Goal: Task Accomplishment & Management: Complete application form

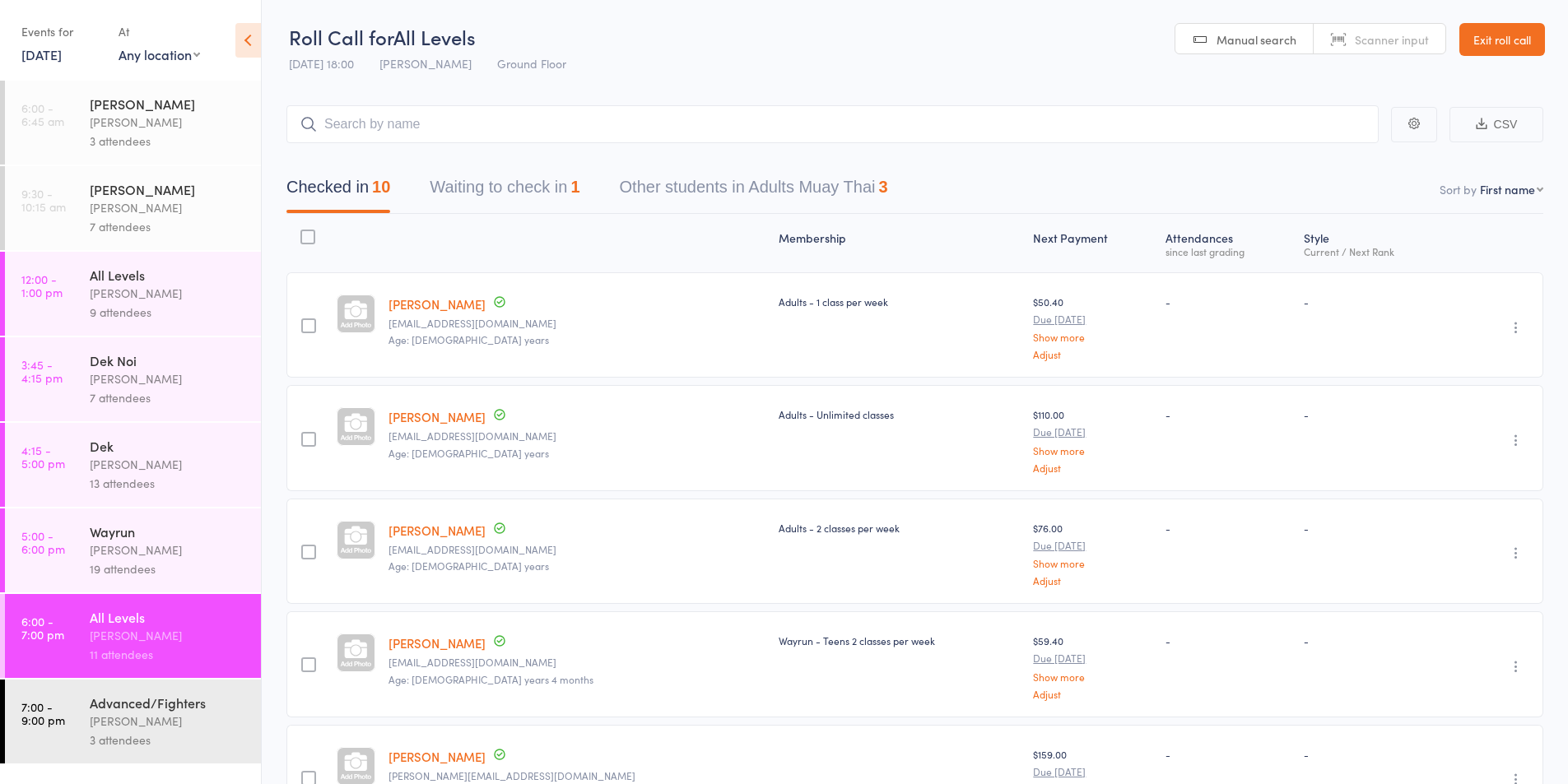
click at [124, 635] on div "Karl Puglia" at bounding box center [169, 636] width 158 height 19
click at [158, 646] on div "11 attendees" at bounding box center [169, 654] width 158 height 19
click at [129, 560] on div "19 attendees" at bounding box center [169, 569] width 158 height 19
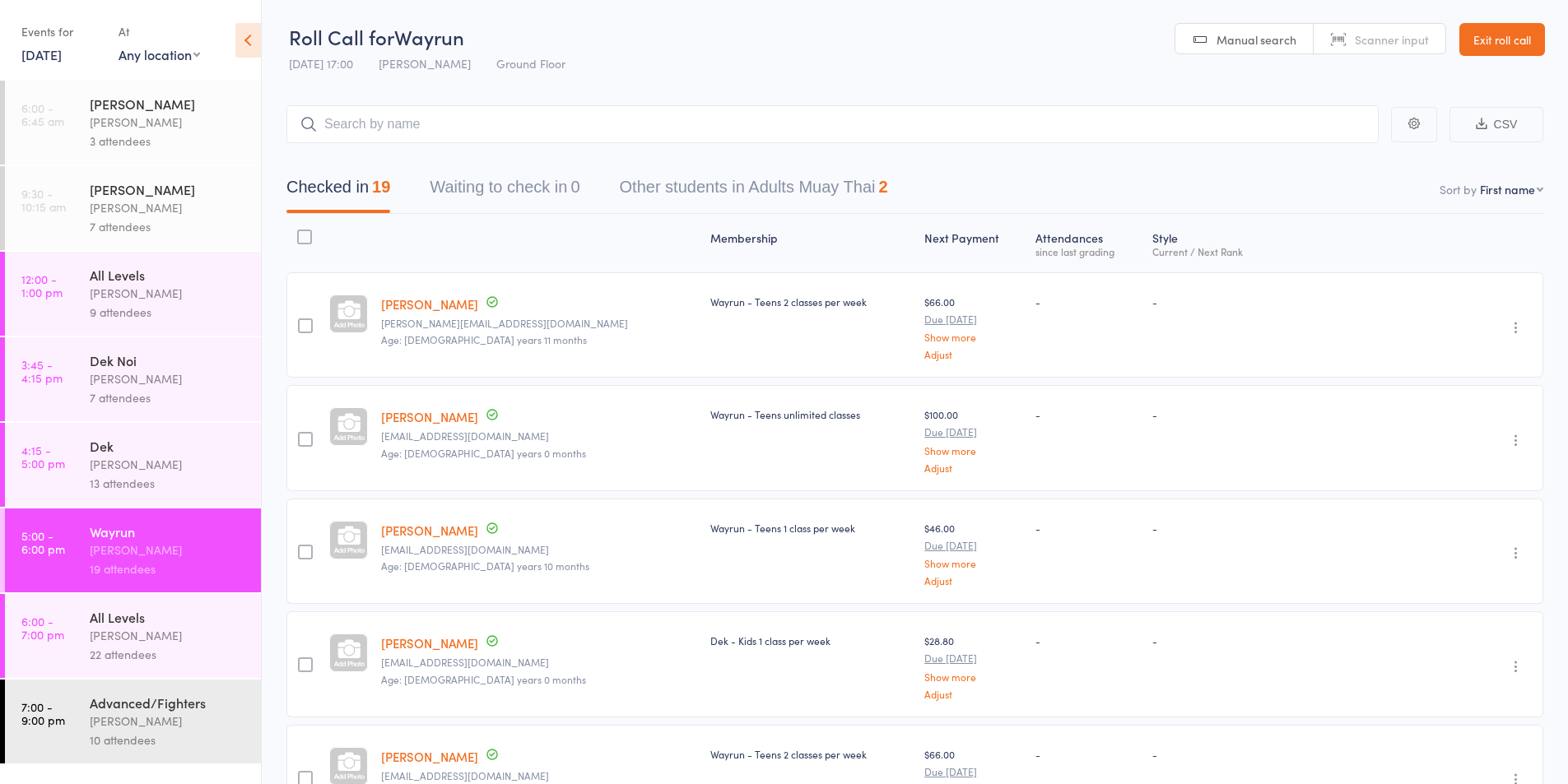
click at [121, 619] on div "All Levels" at bounding box center [169, 617] width 158 height 19
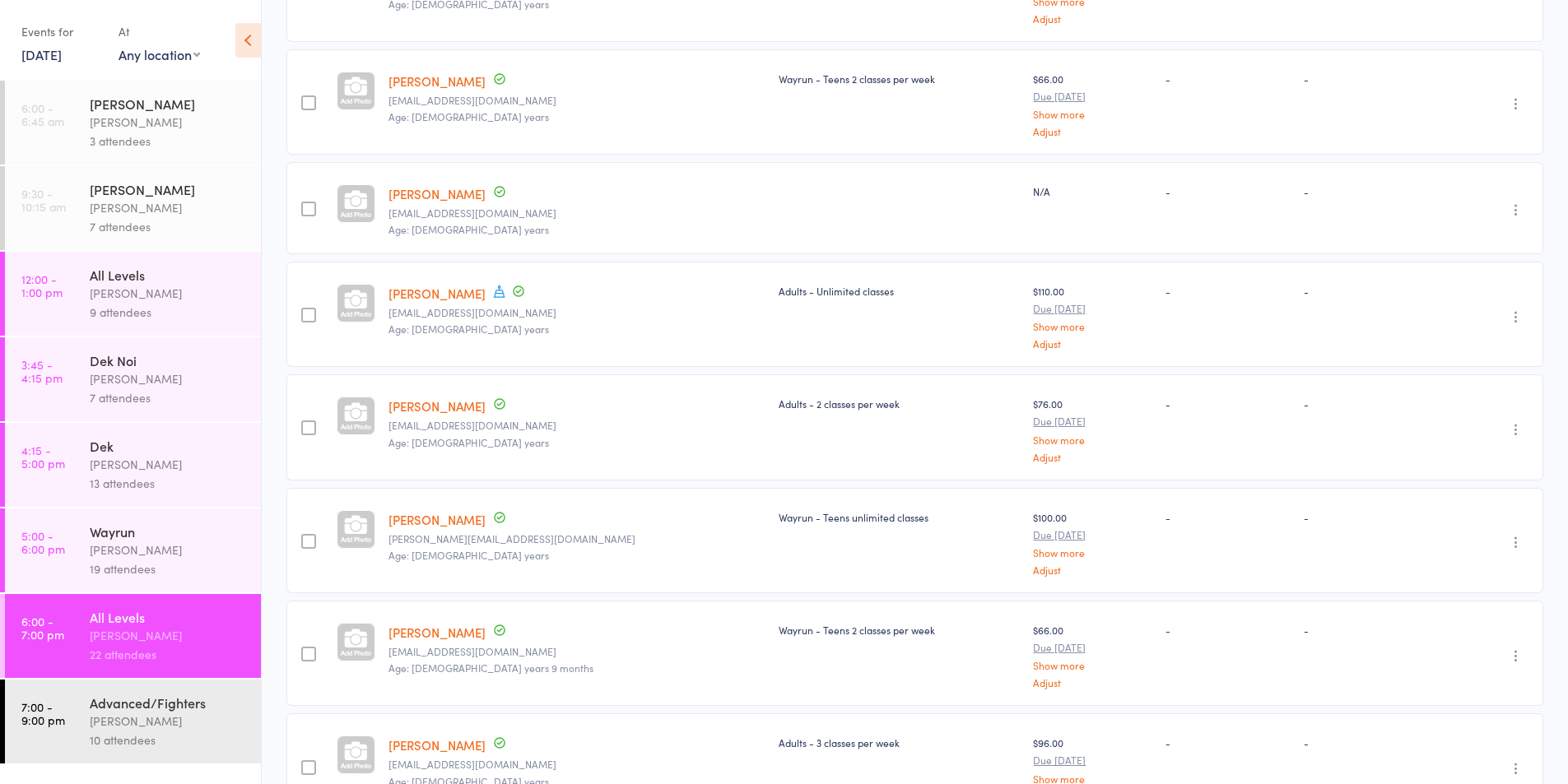
scroll to position [1574, 0]
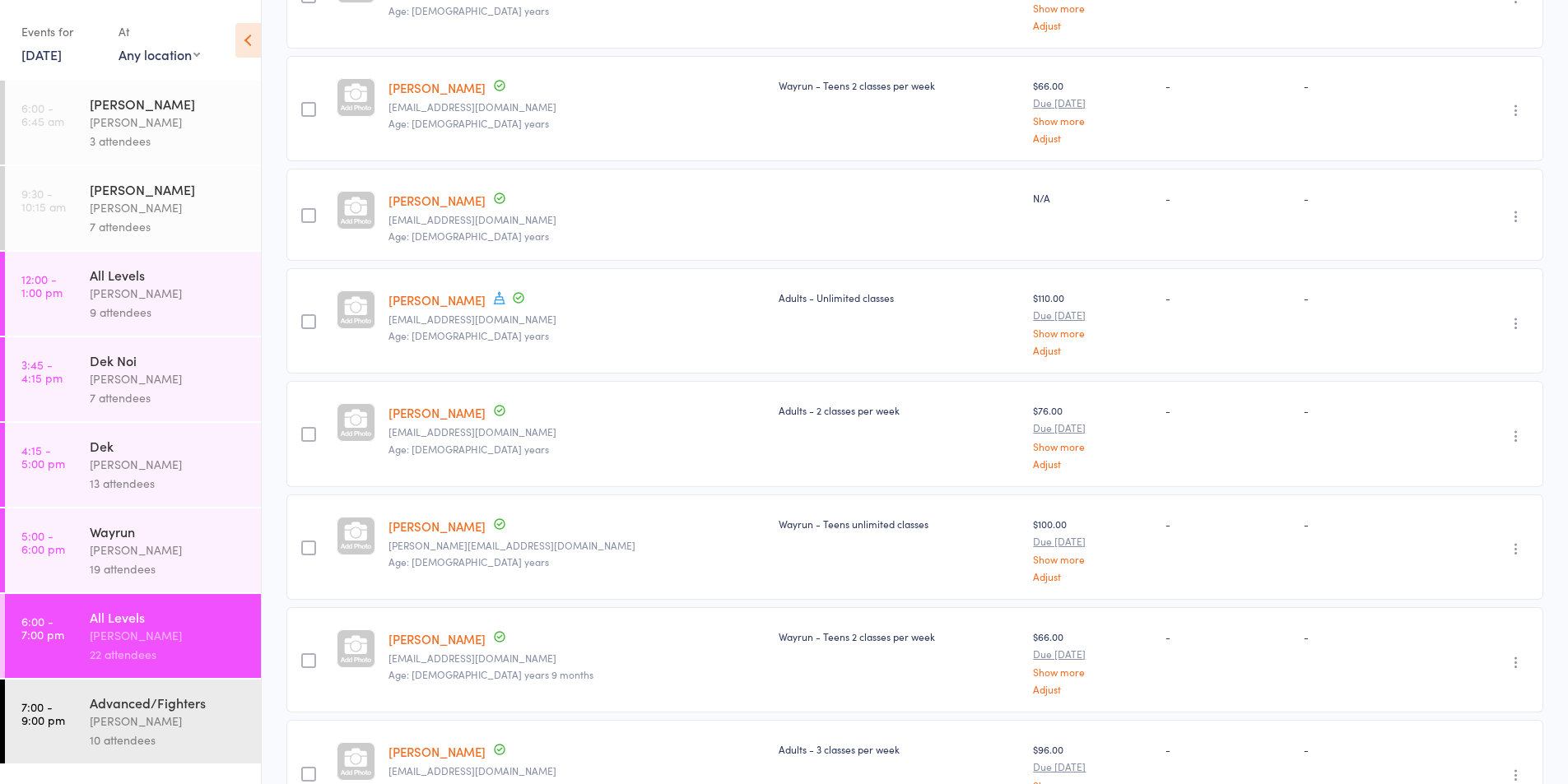
click at [424, 197] on link "Kane Morris" at bounding box center [436, 200] width 97 height 18
click at [42, 57] on link "11 Aug, 2025" at bounding box center [42, 55] width 41 height 19
click at [128, 175] on span "12" at bounding box center [121, 180] width 14 height 14
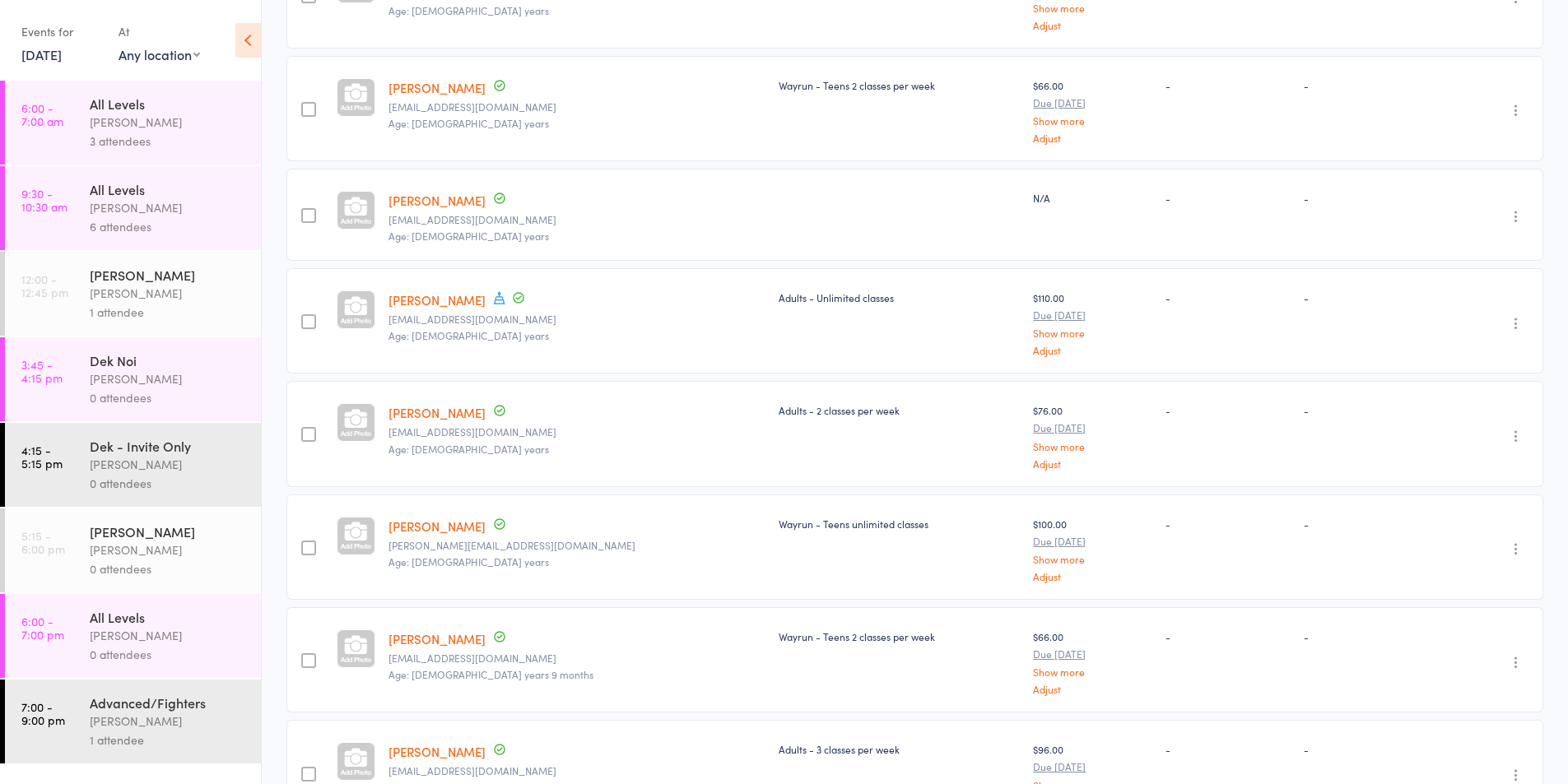
click at [126, 120] on div "Karl Puglia" at bounding box center [169, 122] width 158 height 19
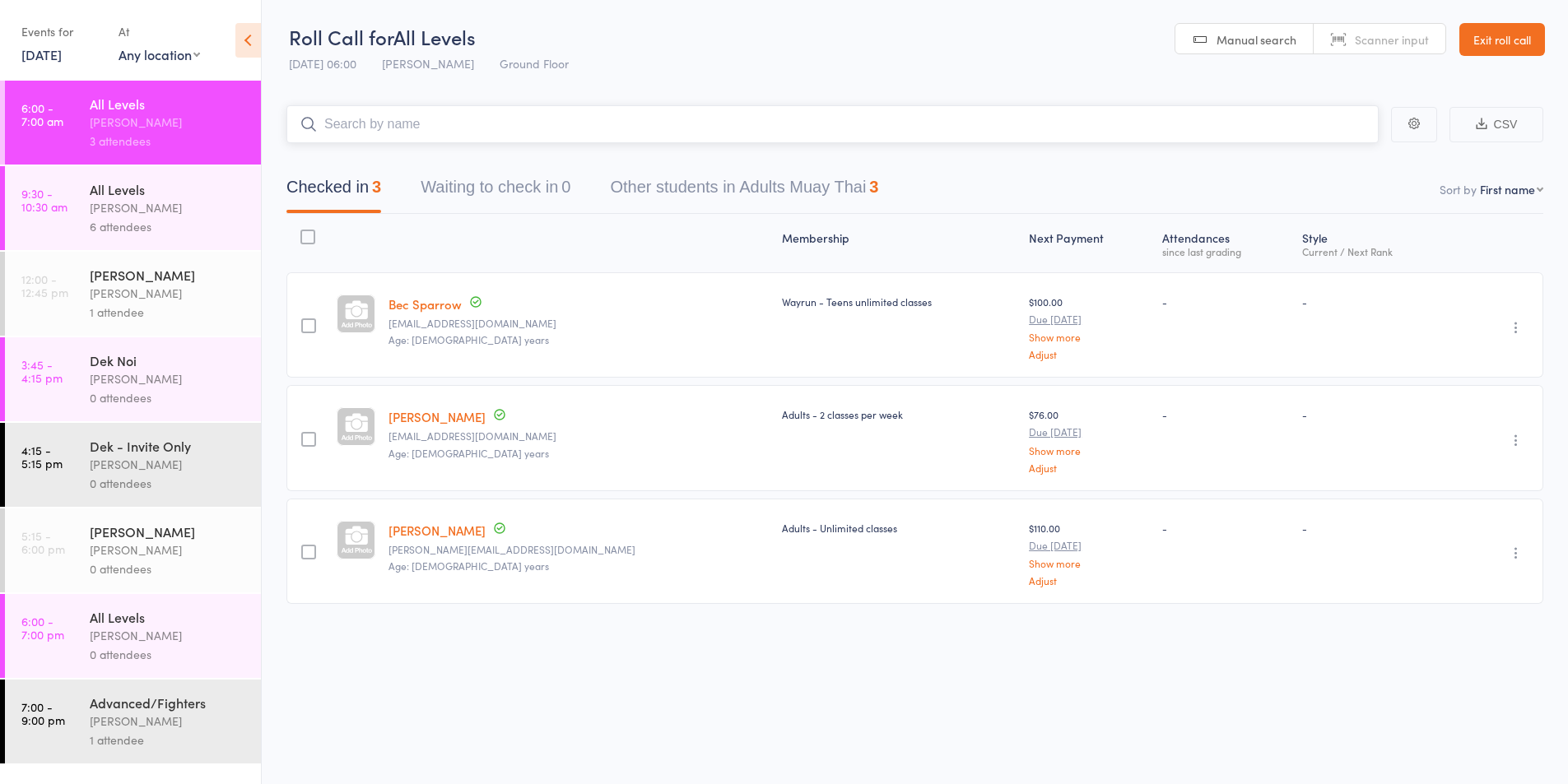
click at [349, 126] on input "search" at bounding box center [832, 124] width 1092 height 38
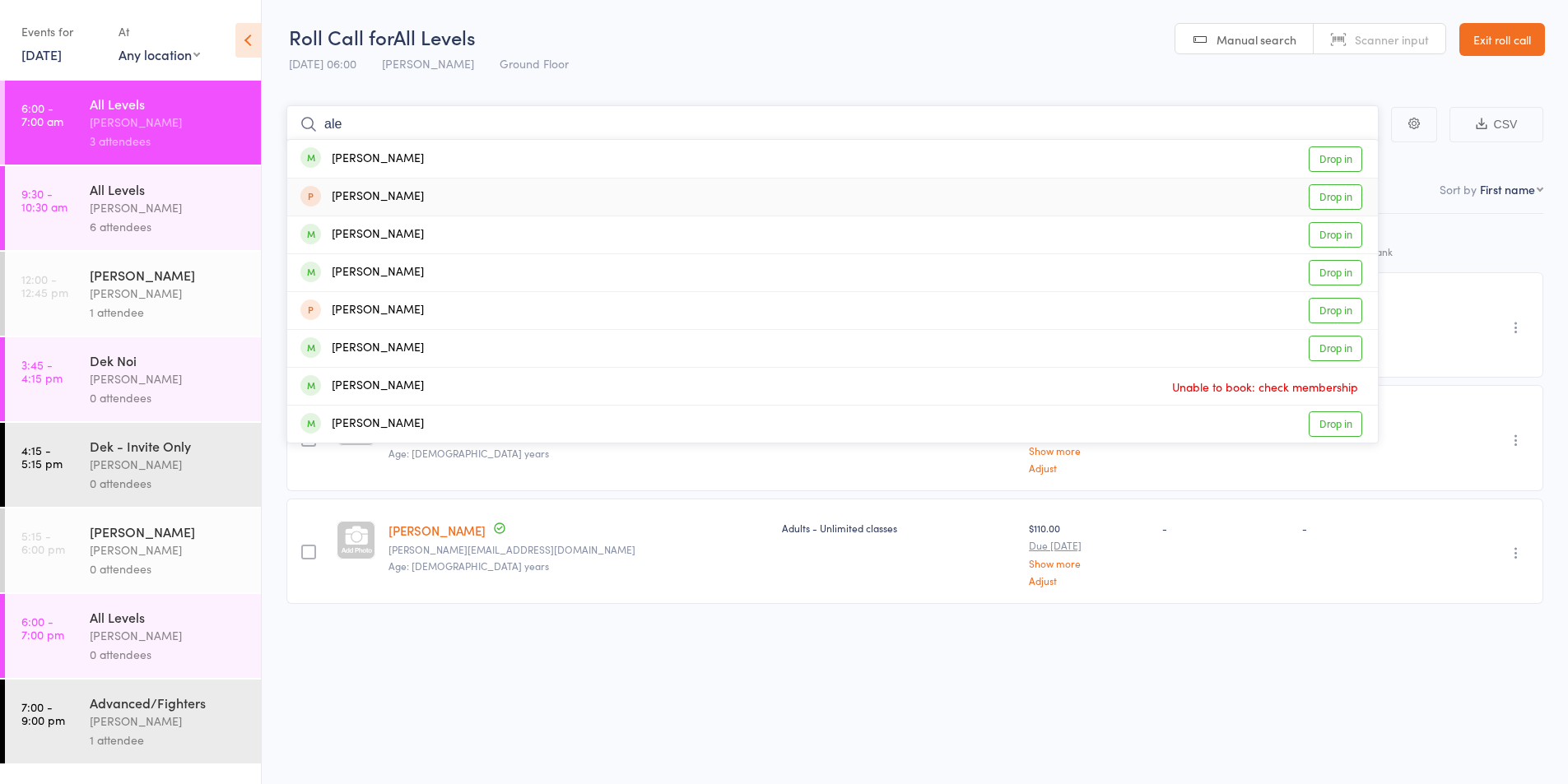
type input "ale"
click at [360, 196] on div "Alex Davey" at bounding box center [361, 196] width 123 height 19
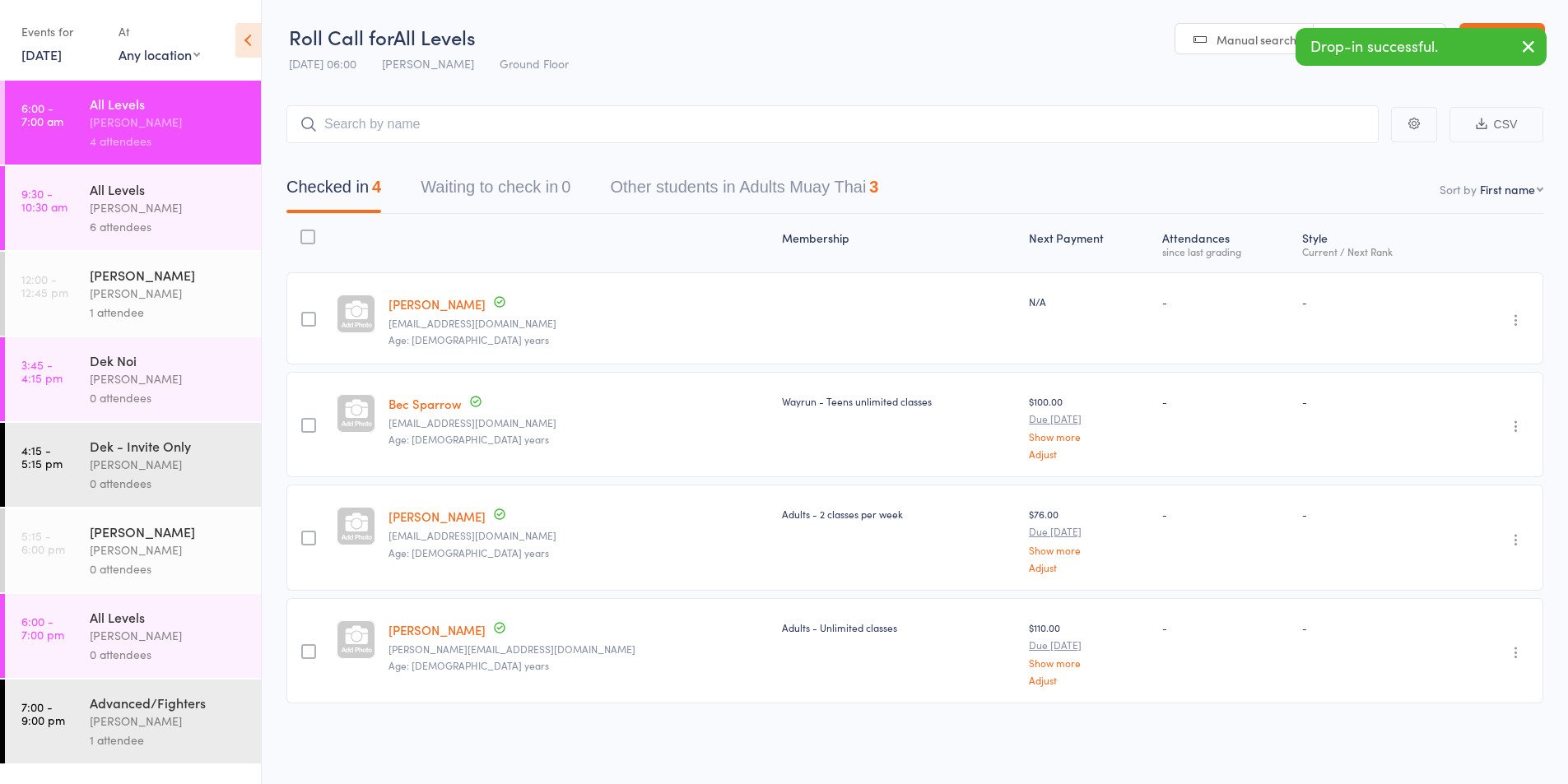
click at [129, 202] on div "Karl Puglia" at bounding box center [169, 208] width 158 height 19
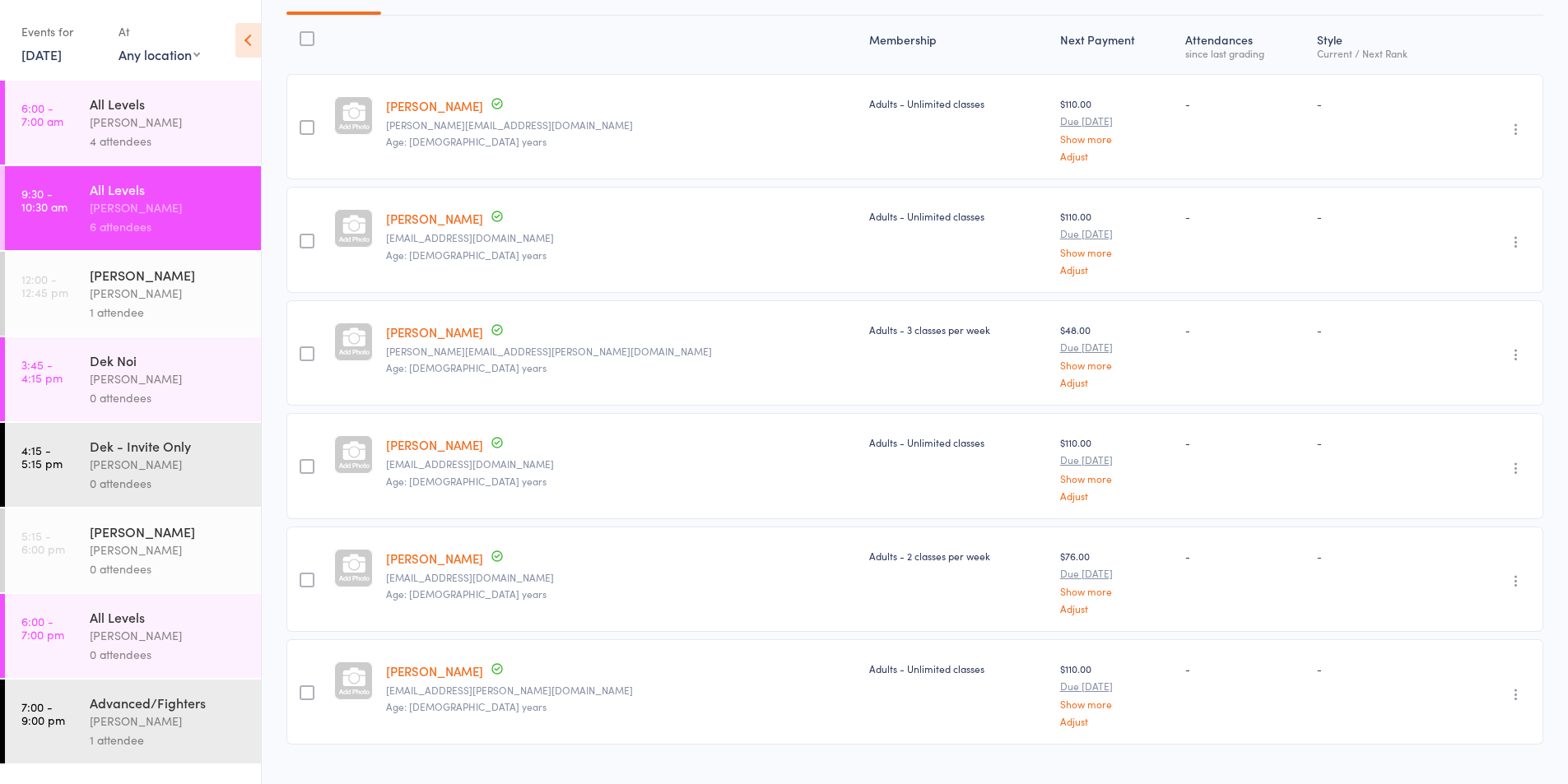
scroll to position [232, 0]
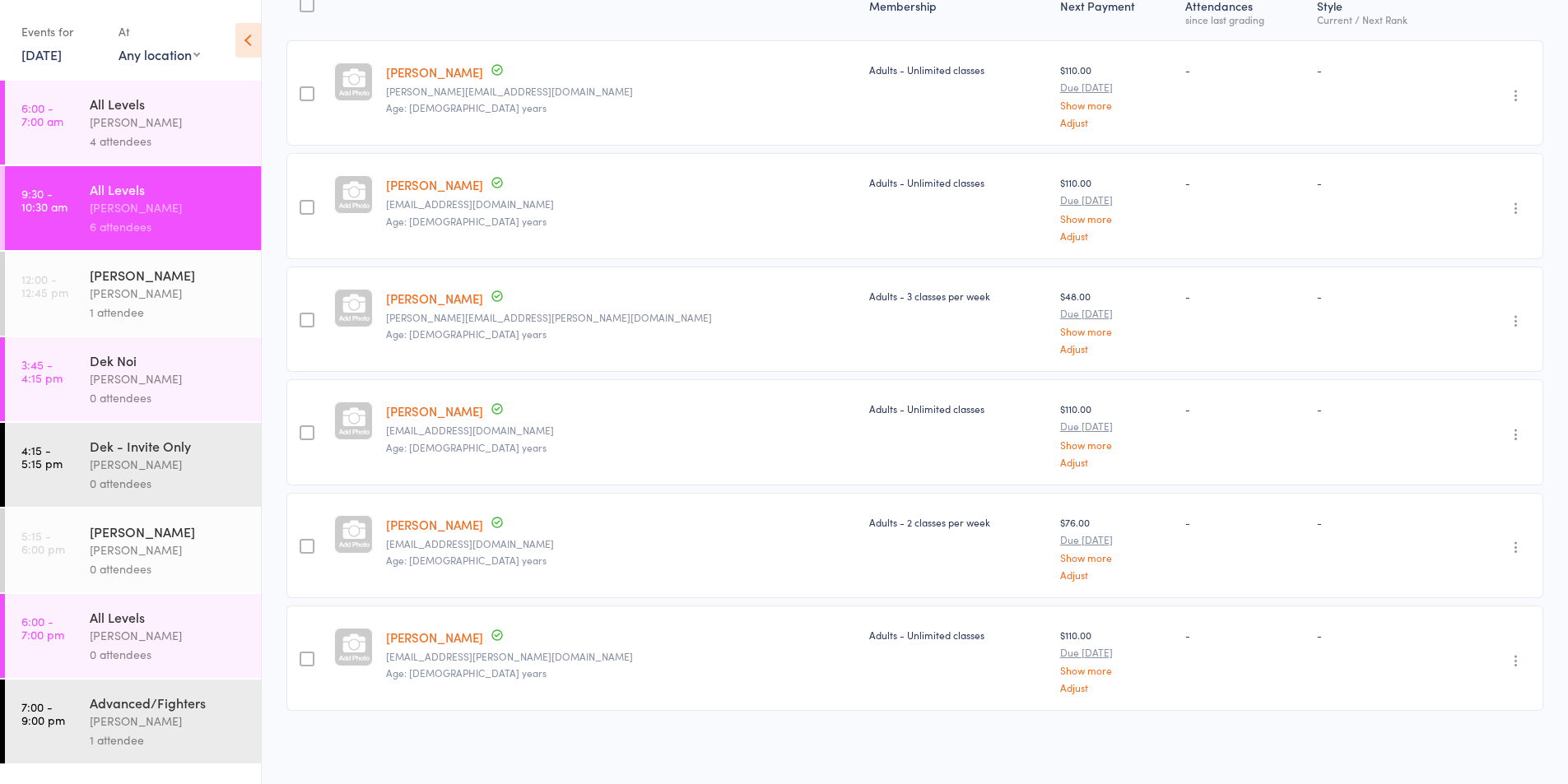
click at [120, 297] on div "Karl Puglia" at bounding box center [169, 293] width 158 height 19
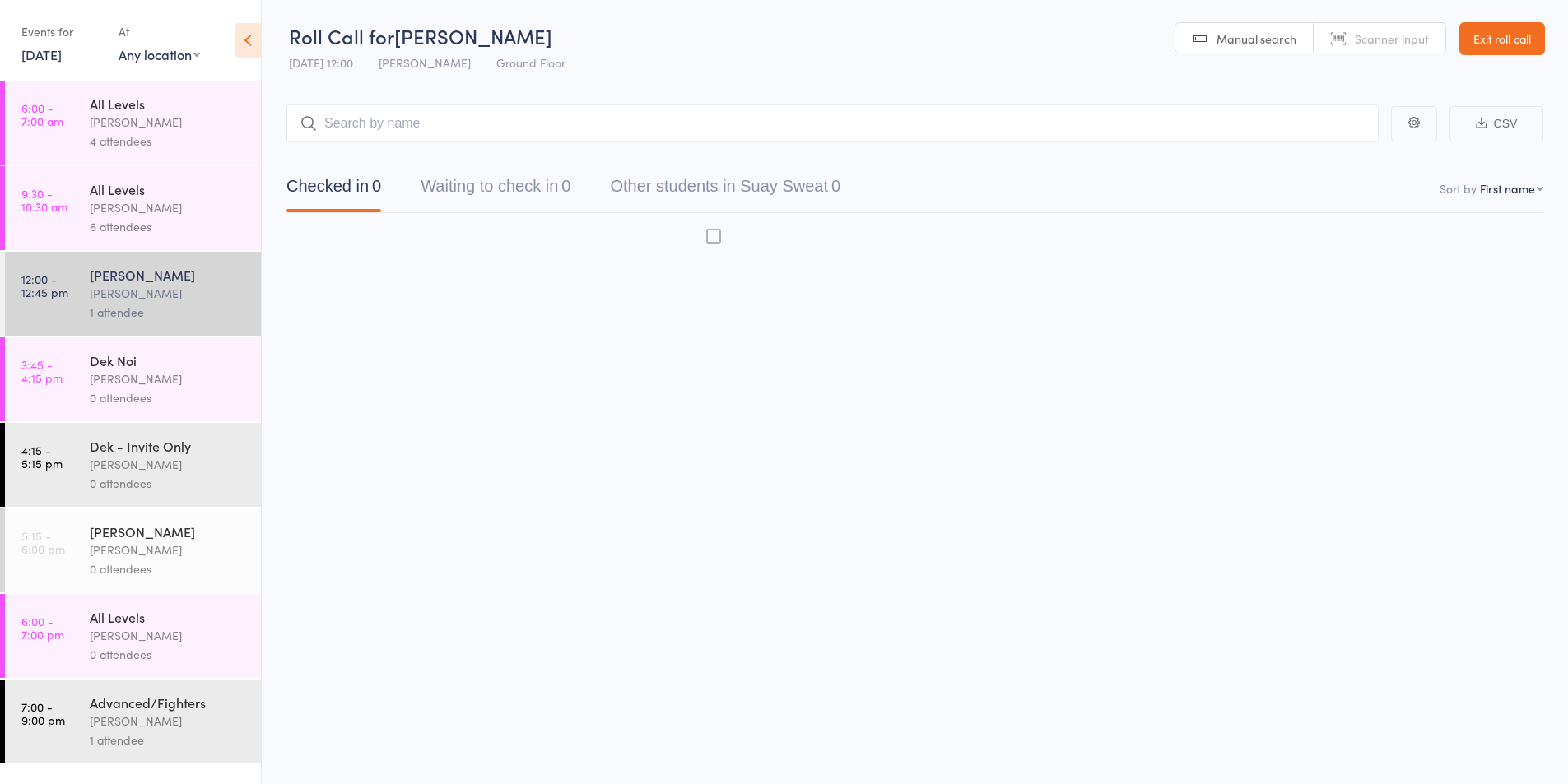
scroll to position [1, 0]
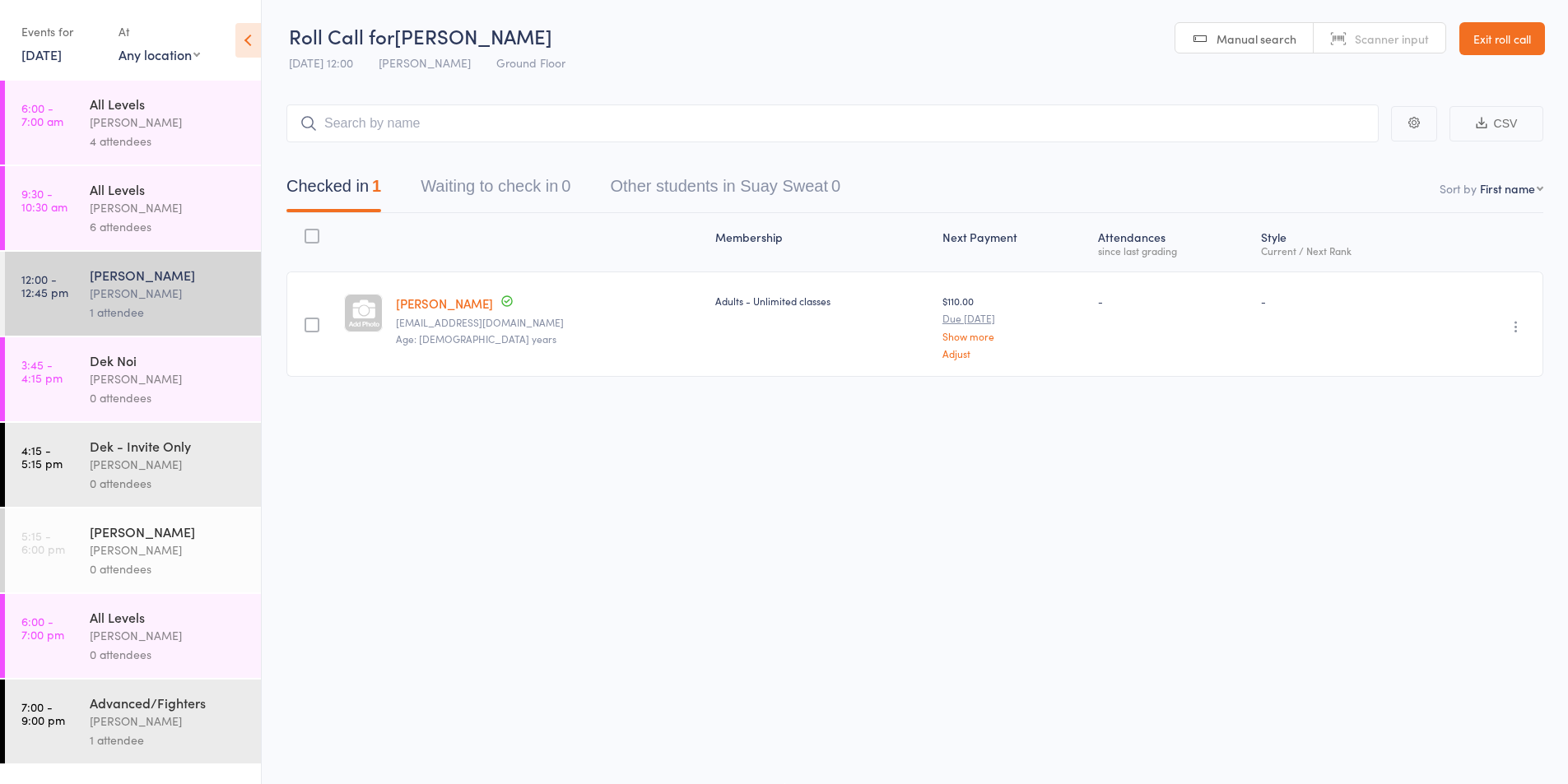
click at [116, 386] on div "Karl Puglia" at bounding box center [169, 379] width 158 height 19
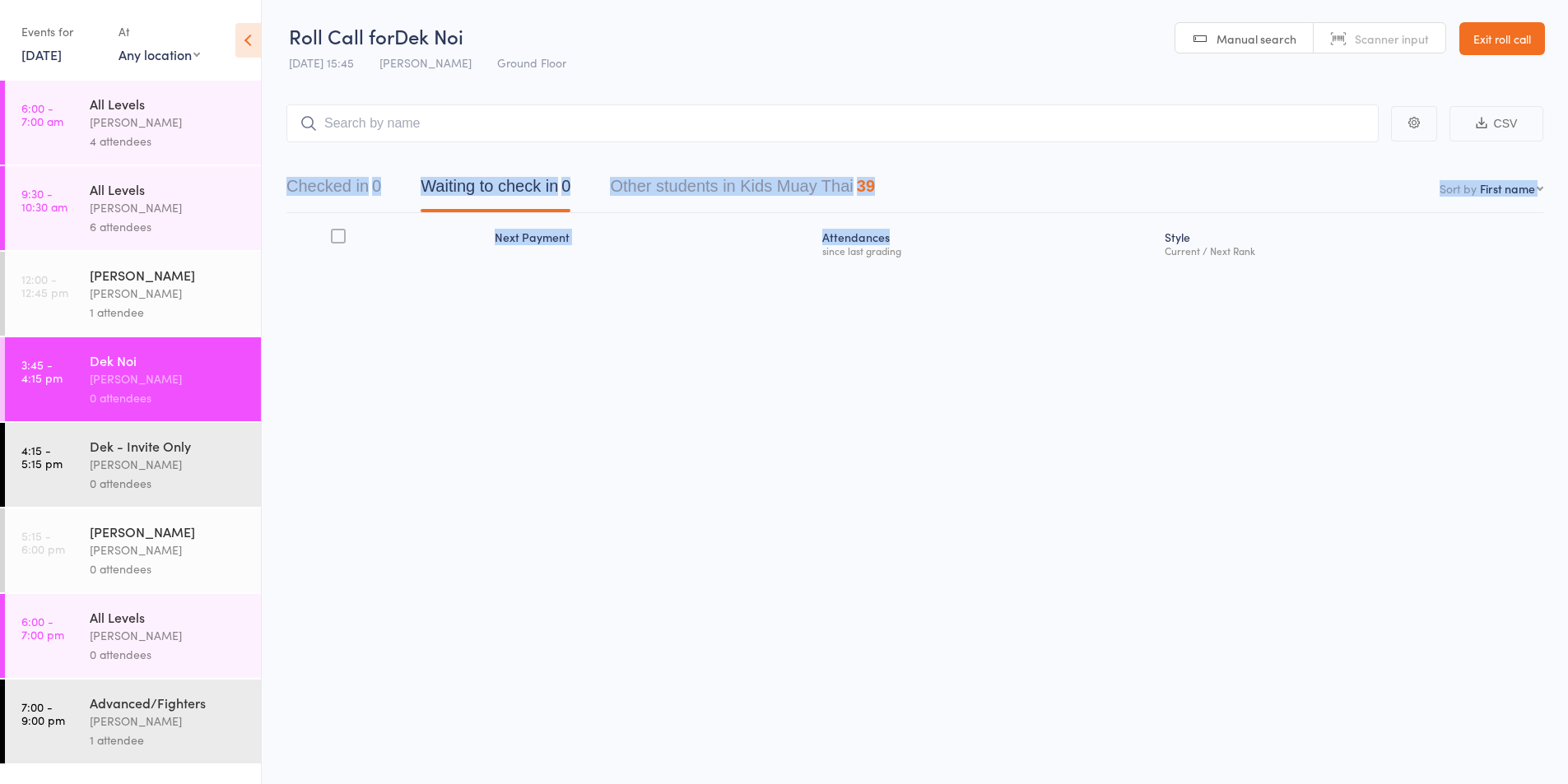
drag, startPoint x: 922, startPoint y: 228, endPoint x: 1146, endPoint y: 189, distance: 227.4
click at [1146, 189] on main "CSV Checked in 0 Waiting to check in 0 Other students in Kids Muay Thai 39 Sort…" at bounding box center [914, 209] width 1306 height 258
drag, startPoint x: 1215, startPoint y: 182, endPoint x: 1247, endPoint y: 191, distance: 33.2
click at [1246, 190] on nav "Checked in 0 Waiting to check in 0 Other students in Kids Muay Thai 39" at bounding box center [915, 190] width 1296 height 44
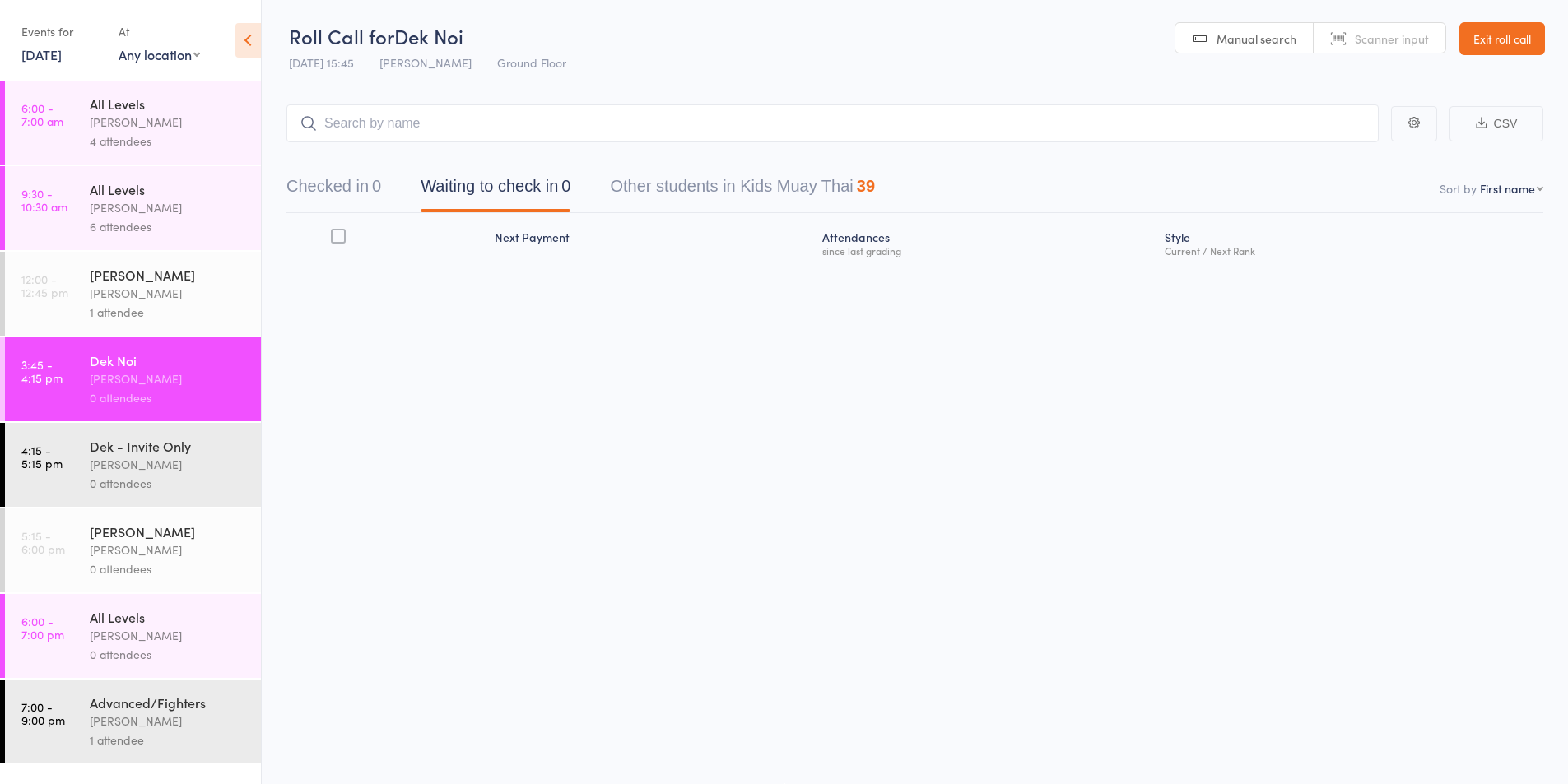
click at [1186, 426] on div "Roll Call for Dek Noi 12 Aug 15:45 Karl Puglia Ground Floor Manual search Scann…" at bounding box center [784, 391] width 1568 height 784
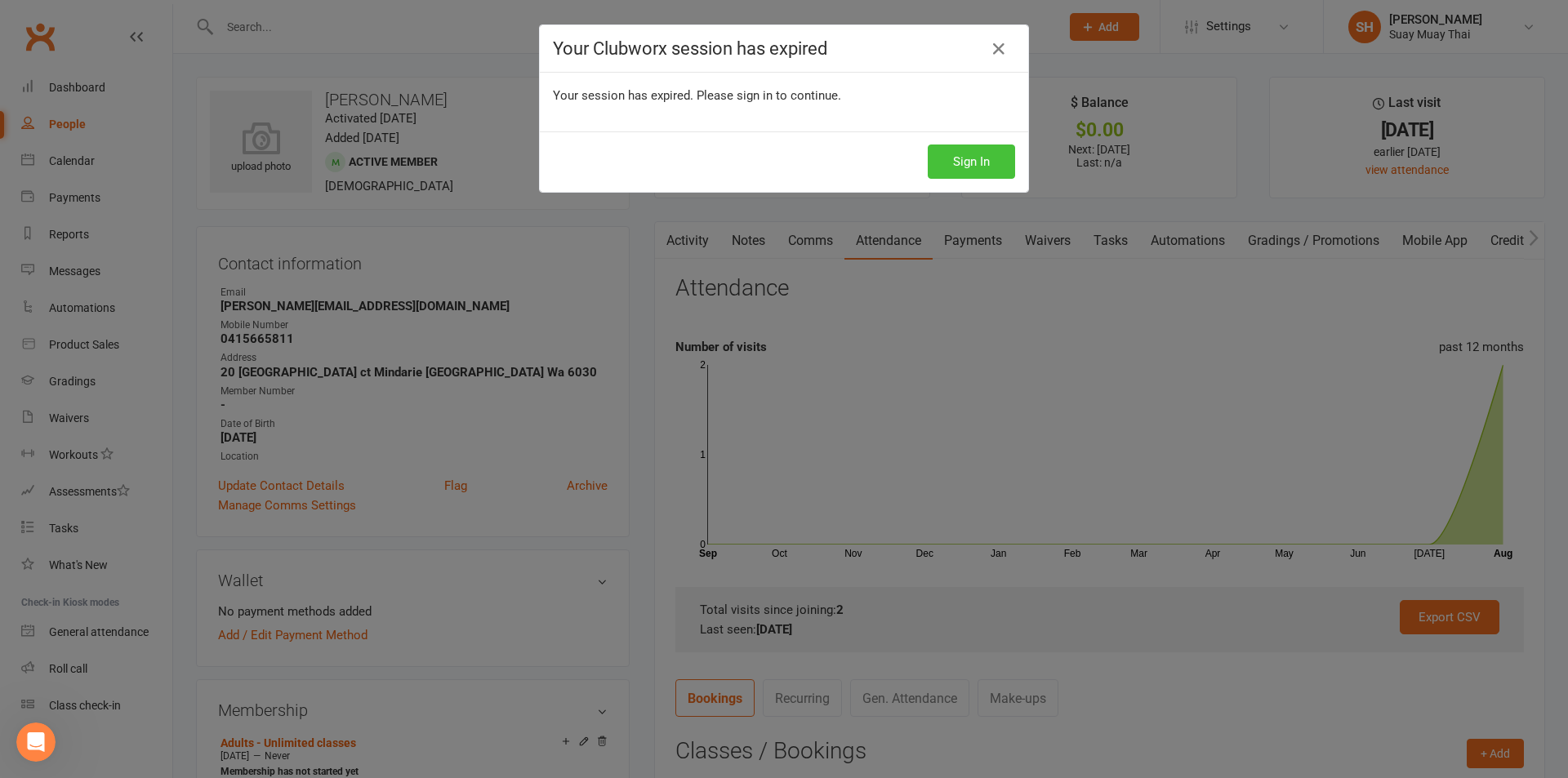
drag, startPoint x: 973, startPoint y: 164, endPoint x: 946, endPoint y: 163, distance: 27.0
click at [973, 164] on button "Sign In" at bounding box center [971, 161] width 87 height 34
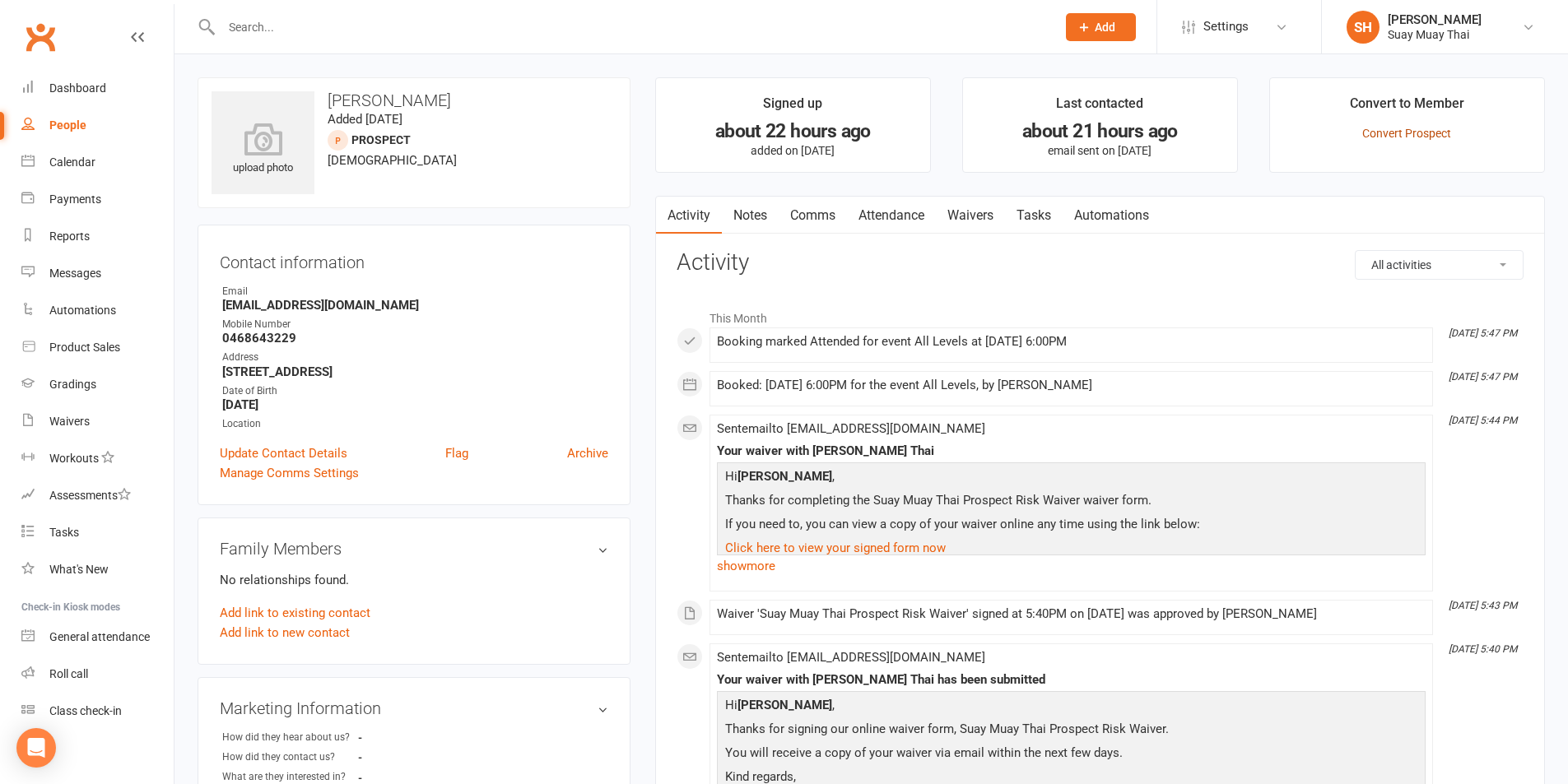
click at [1392, 135] on link "Convert Prospect" at bounding box center [1407, 133] width 89 height 13
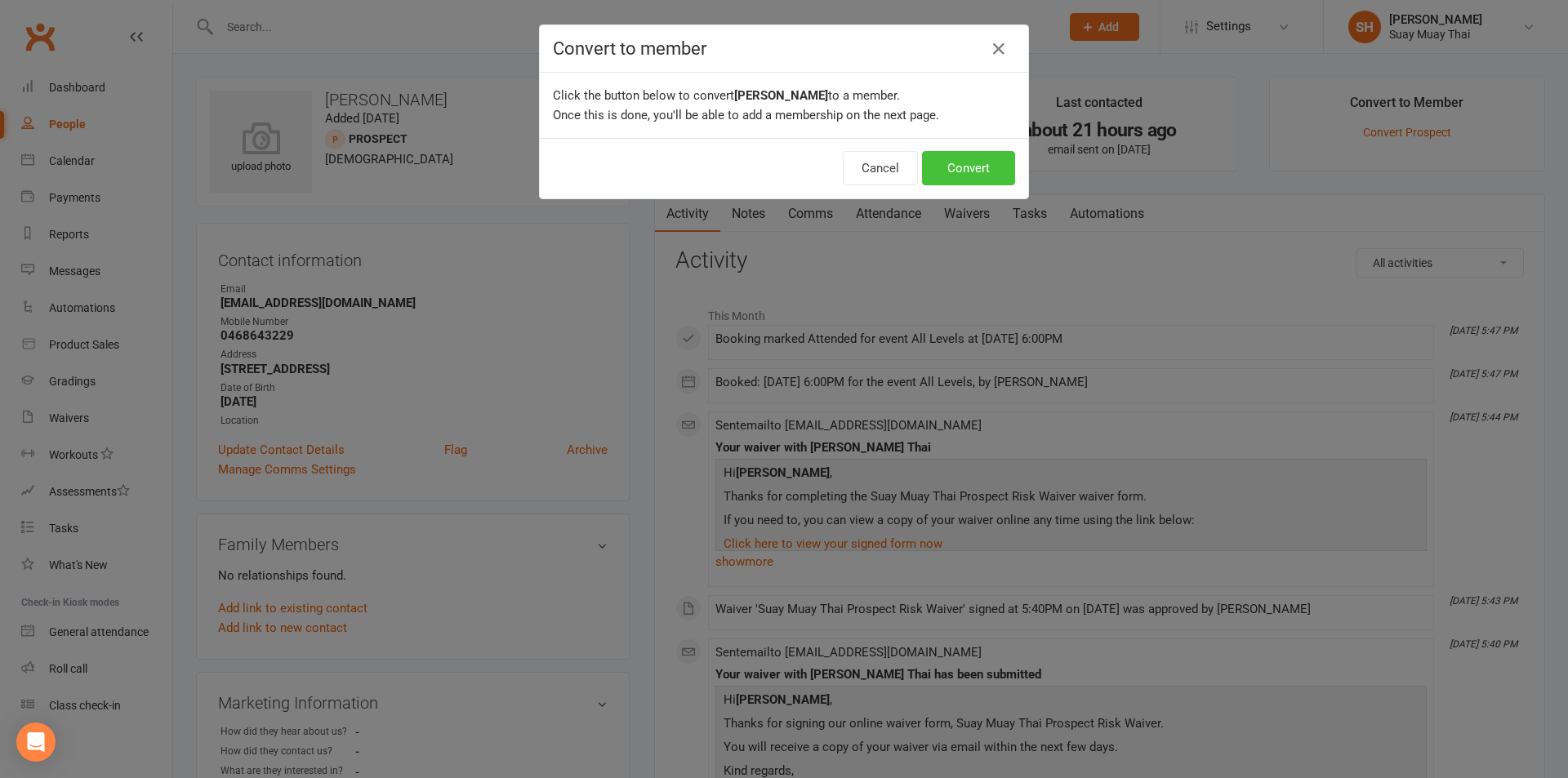
click at [984, 157] on button "Convert" at bounding box center [967, 167] width 93 height 34
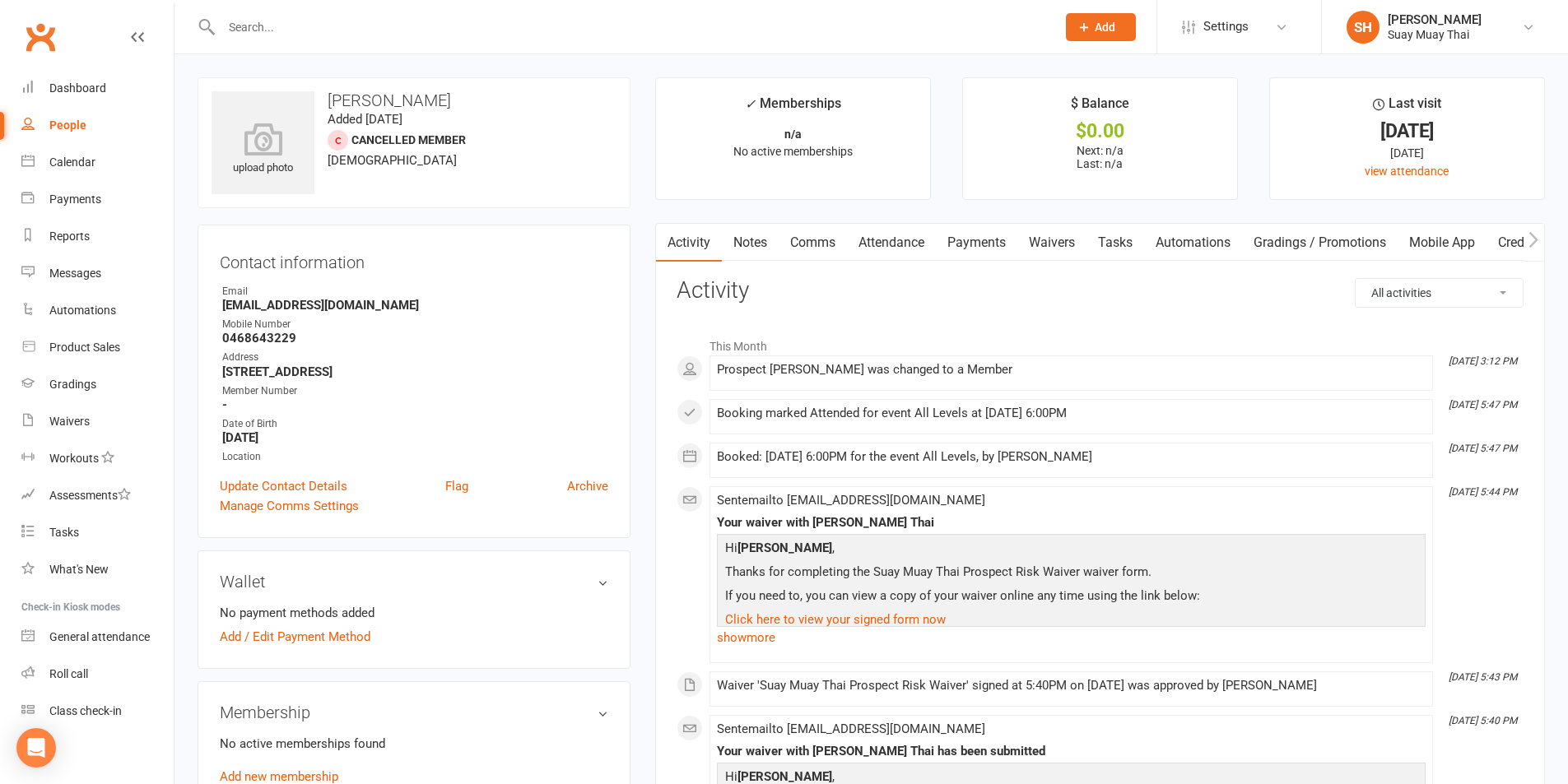
scroll to position [137, 0]
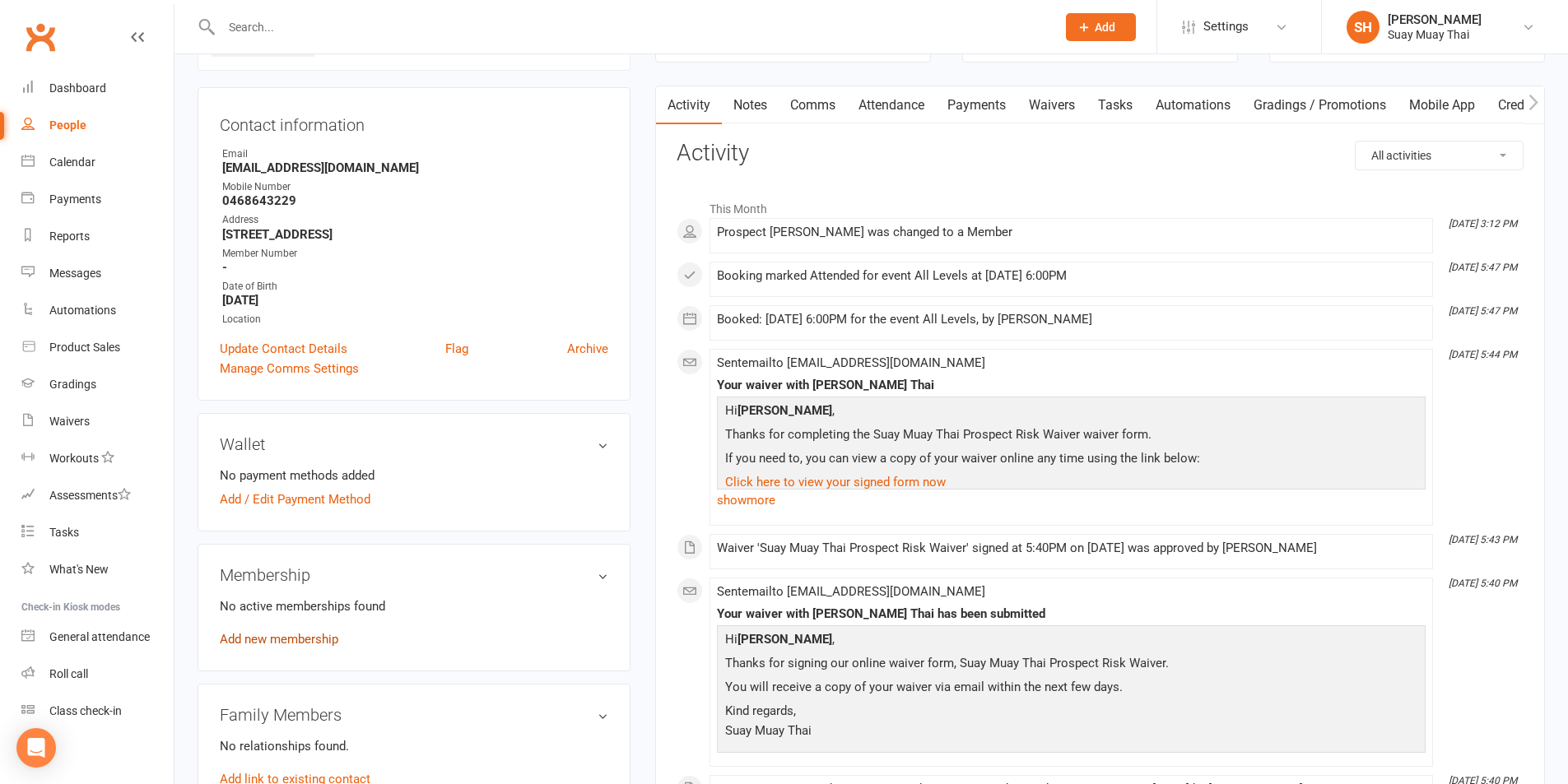
click at [271, 639] on link "Add new membership" at bounding box center [279, 639] width 119 height 15
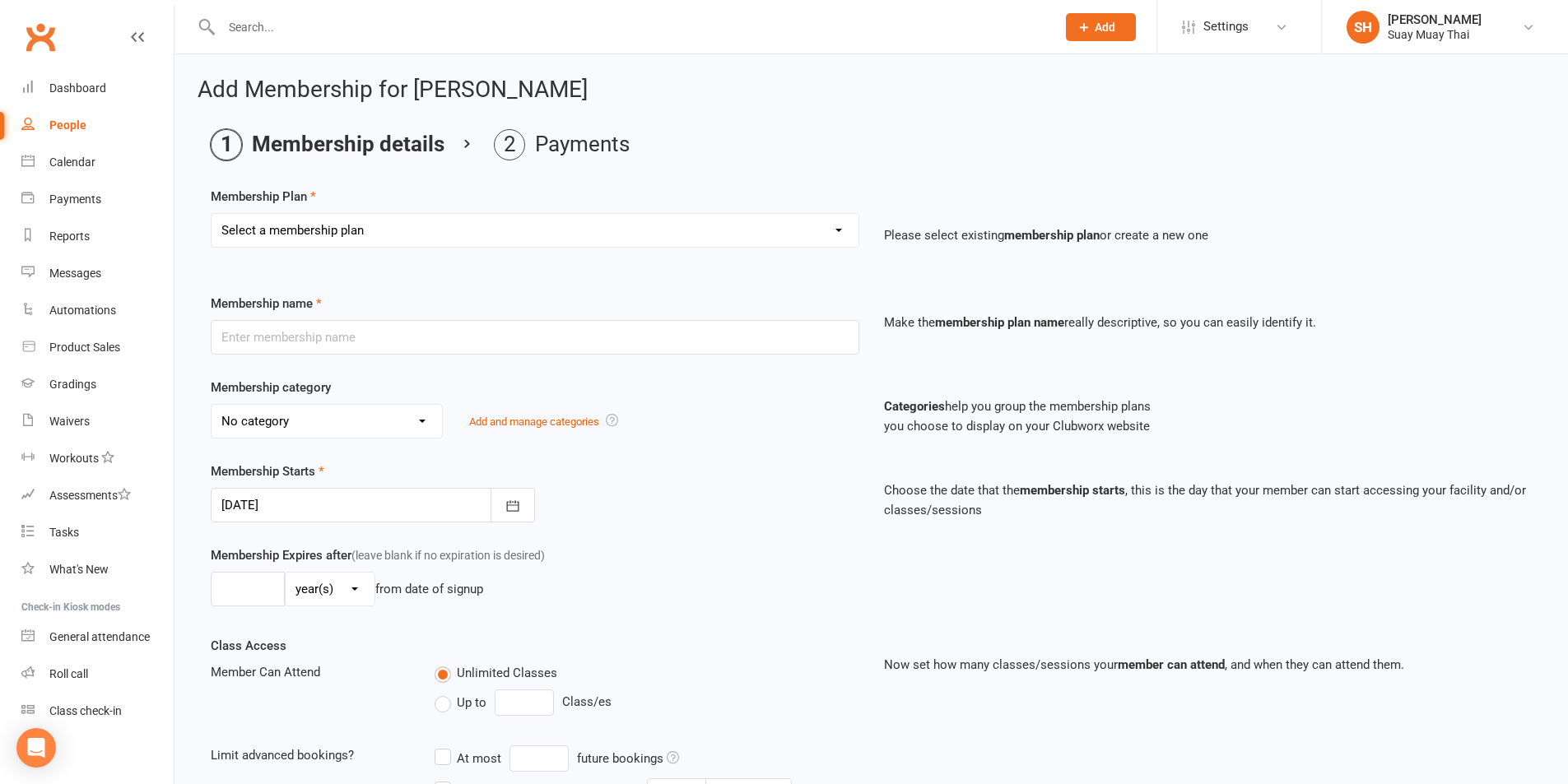
click at [338, 232] on select "Select a membership plan Create new Membership Plan Dek - Kids 1 class per week…" at bounding box center [535, 231] width 647 height 33
select select "10"
click at [211, 214] on select "Select a membership plan Create new Membership Plan Dek - Kids 1 class per week…" at bounding box center [535, 231] width 647 height 33
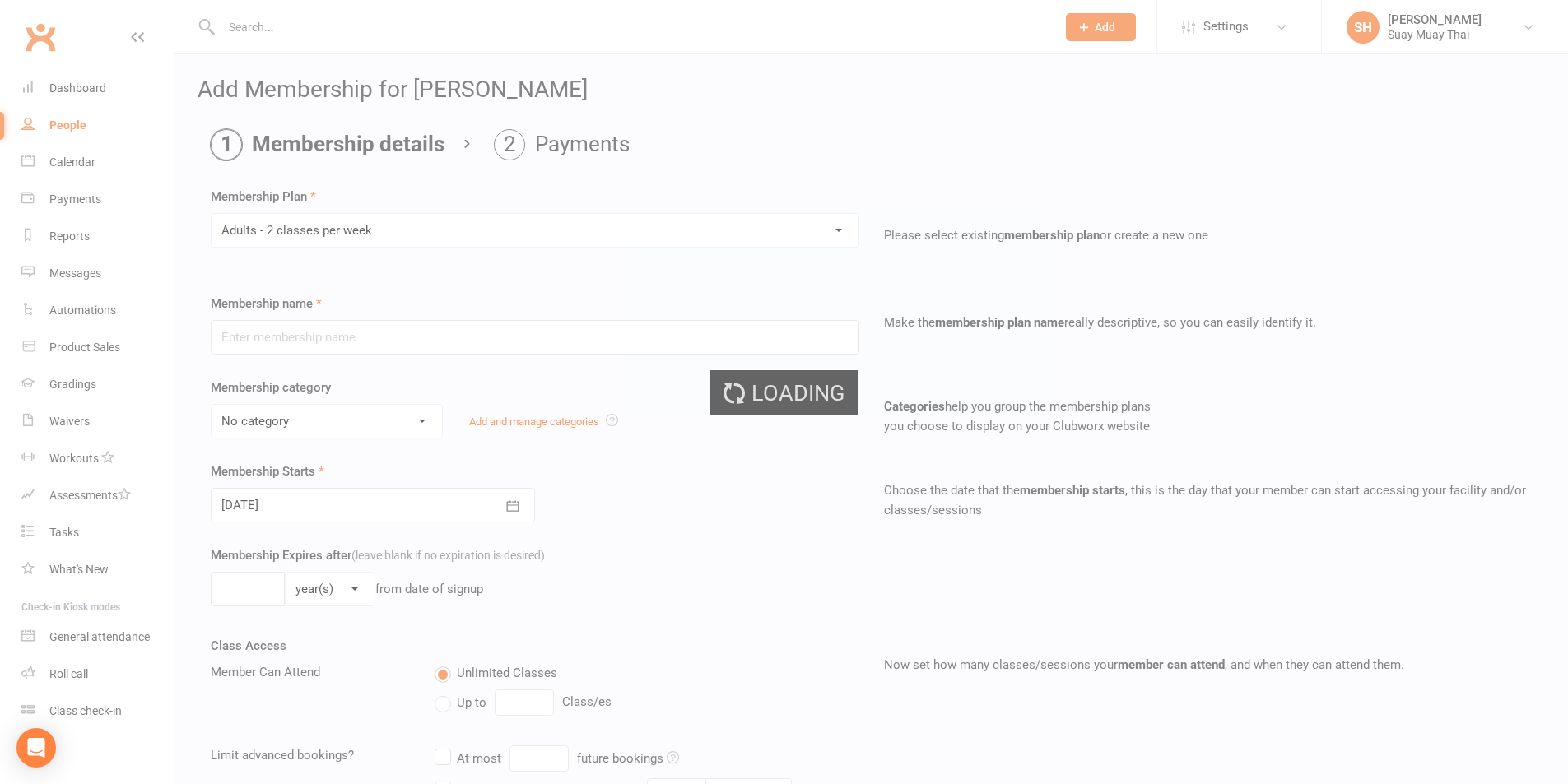
type input "Adults - 2 classes per week"
select select "0"
type input "0"
type input "2"
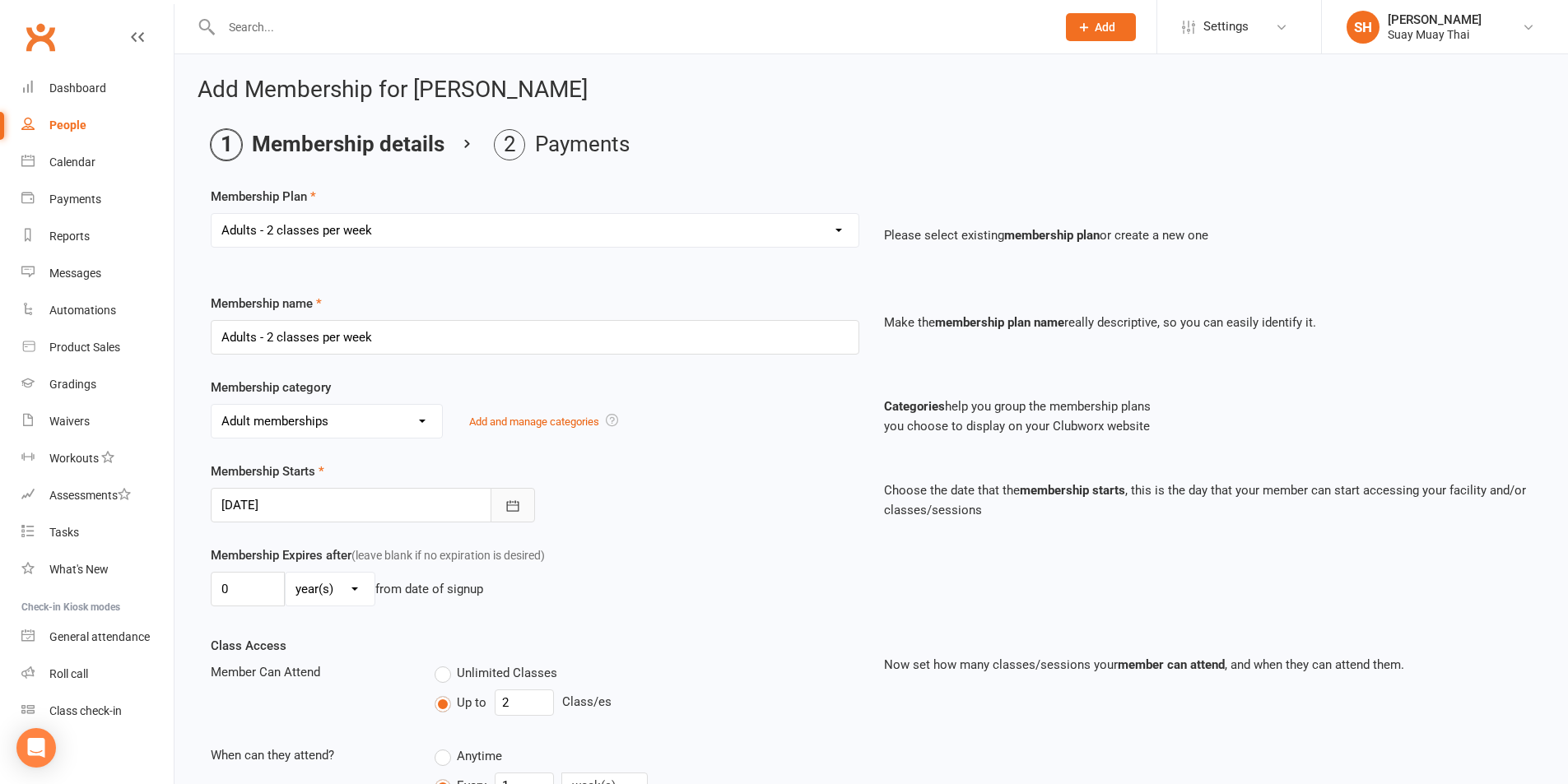
click at [502, 506] on button "button" at bounding box center [512, 505] width 44 height 34
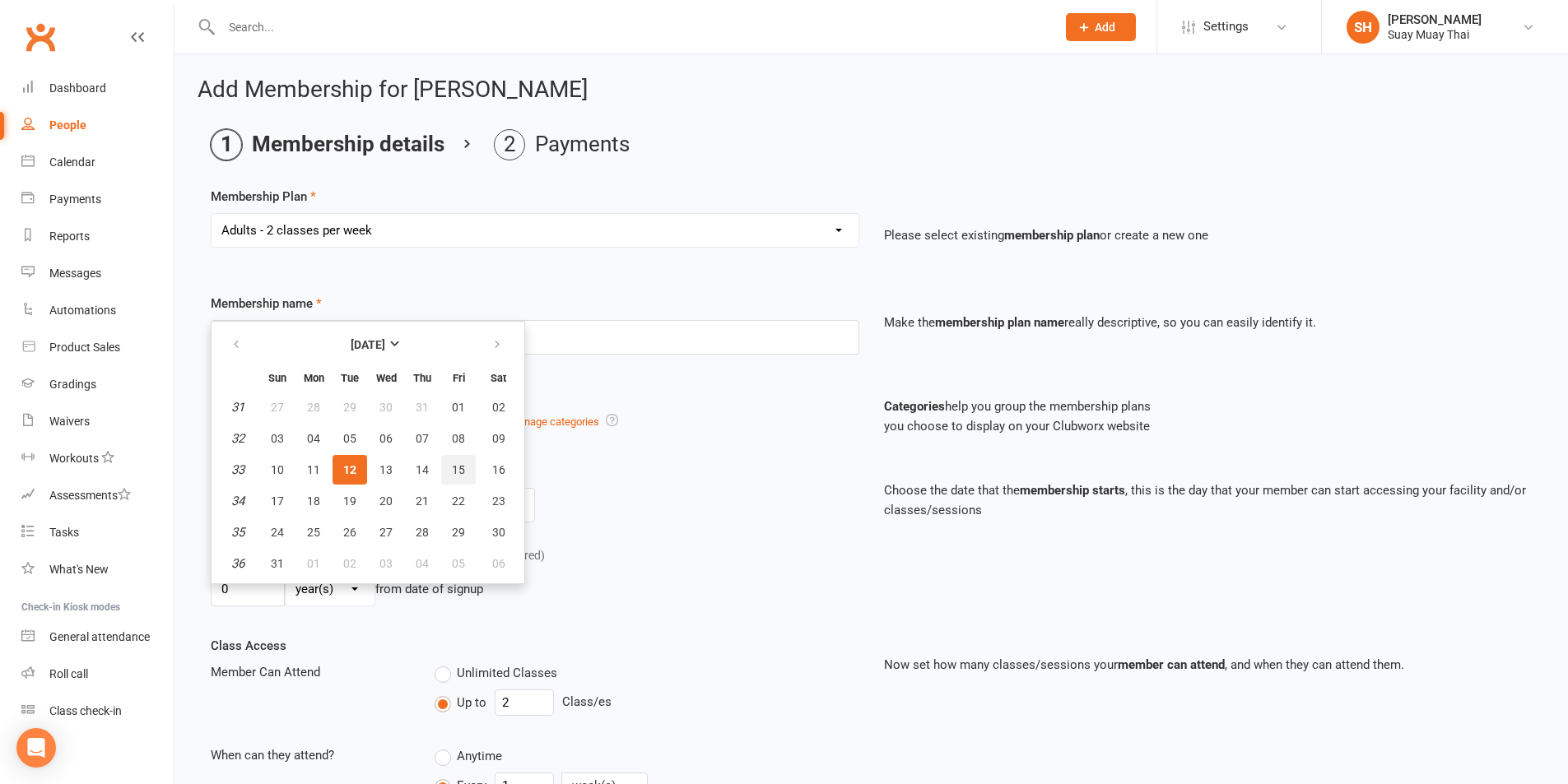
click at [463, 474] on button "15" at bounding box center [458, 470] width 34 height 30
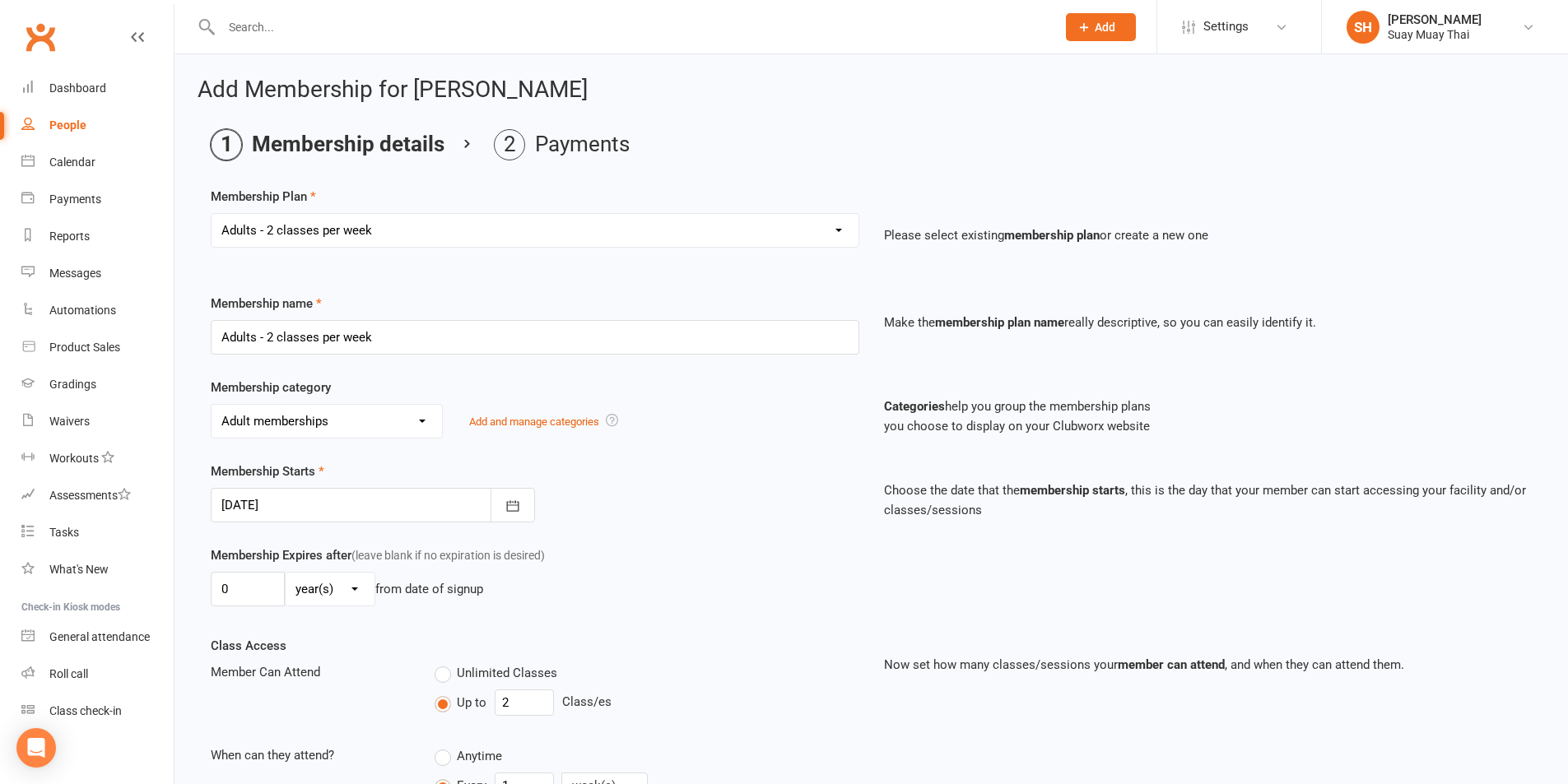
type input "15 Aug 2025"
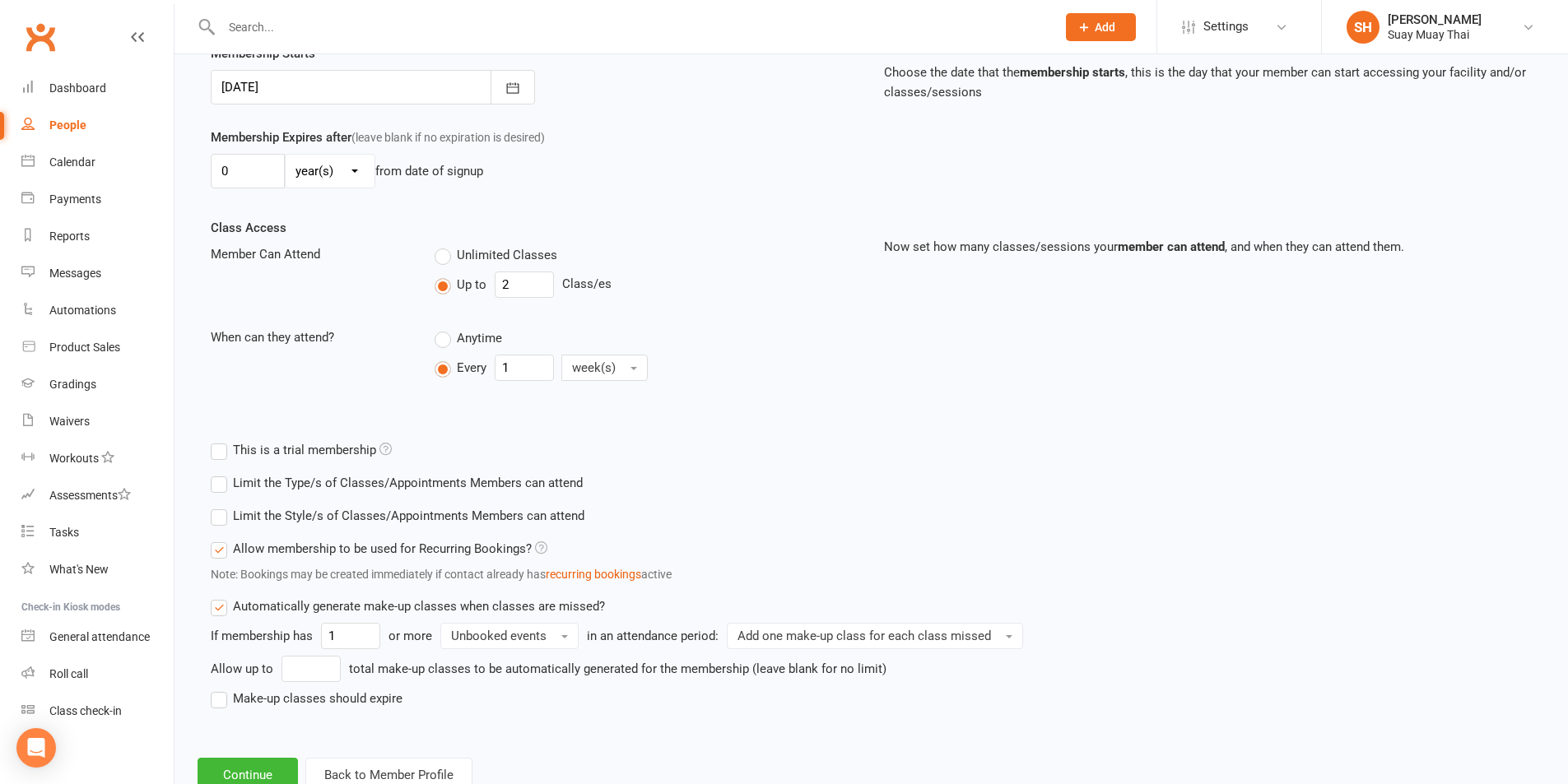
scroll to position [474, 0]
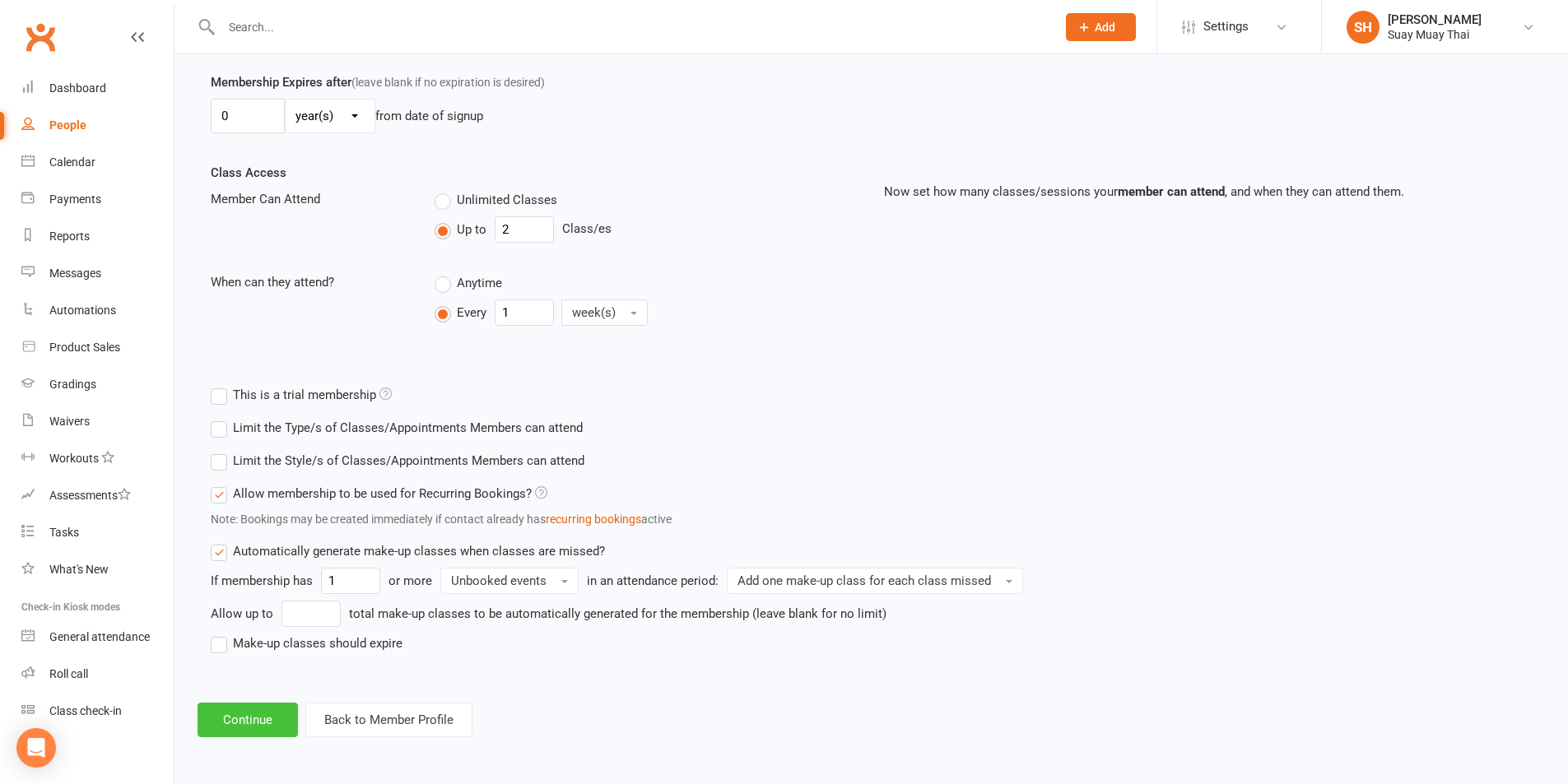
click at [268, 720] on button "Continue" at bounding box center [247, 719] width 100 height 34
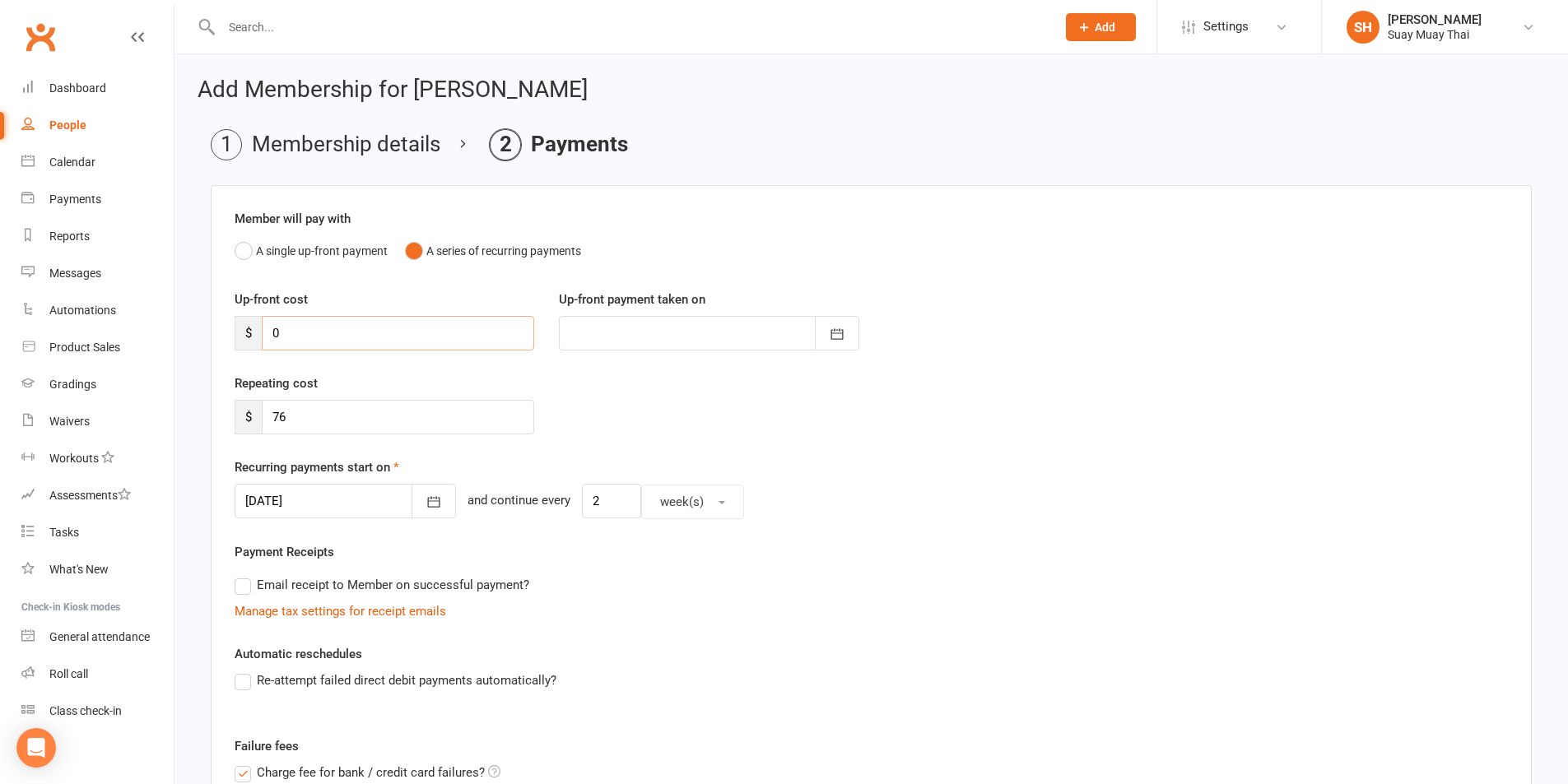
click at [360, 335] on input "0" at bounding box center [398, 333] width 272 height 34
click at [611, 329] on div at bounding box center [708, 333] width 299 height 34
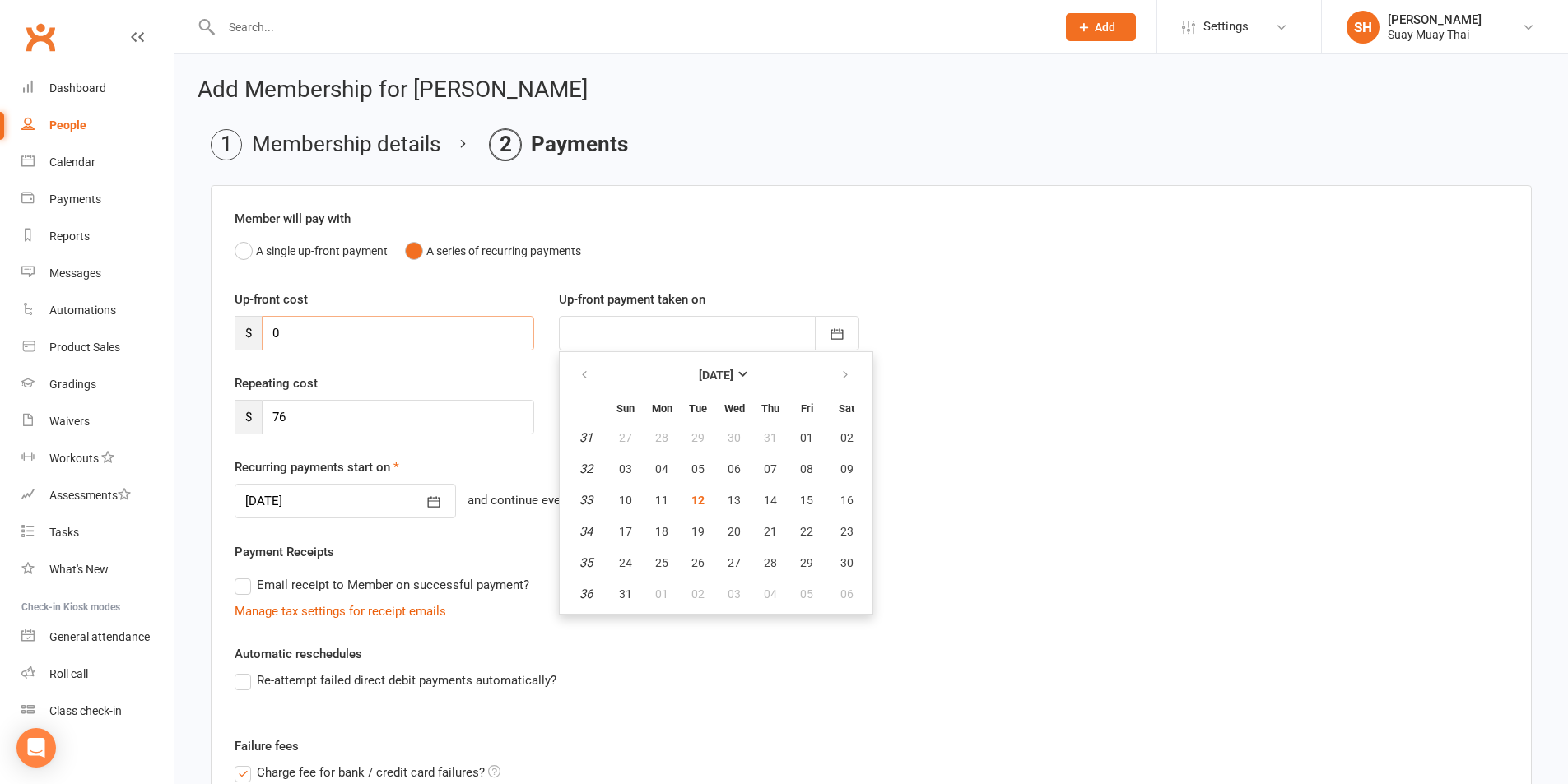
drag, startPoint x: 270, startPoint y: 328, endPoint x: 286, endPoint y: 331, distance: 16.3
click at [286, 331] on input "0" at bounding box center [398, 333] width 272 height 34
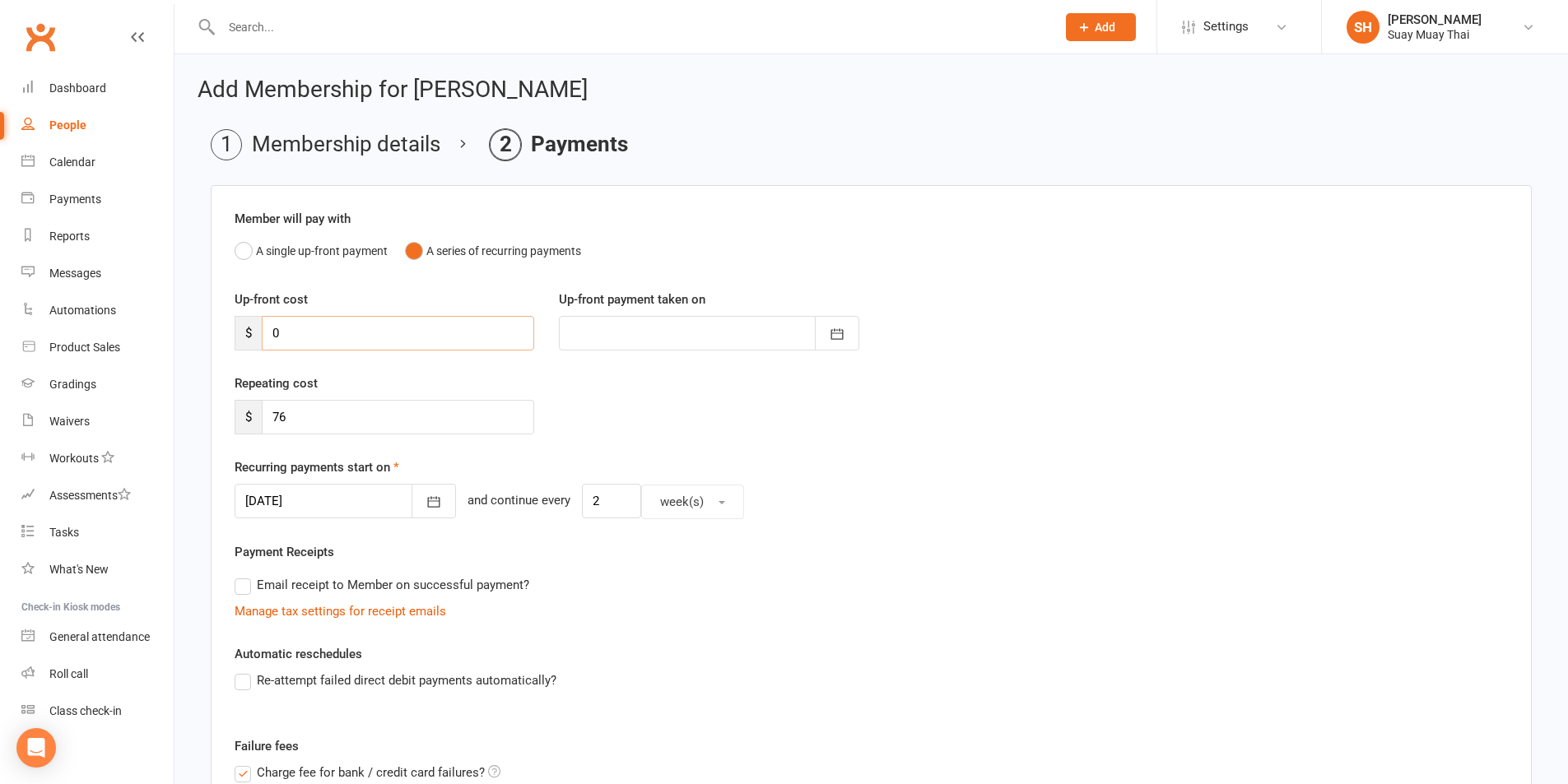
type input "1"
type input "12 Aug 2025"
type input "125"
click at [846, 334] on button "button" at bounding box center [837, 333] width 44 height 34
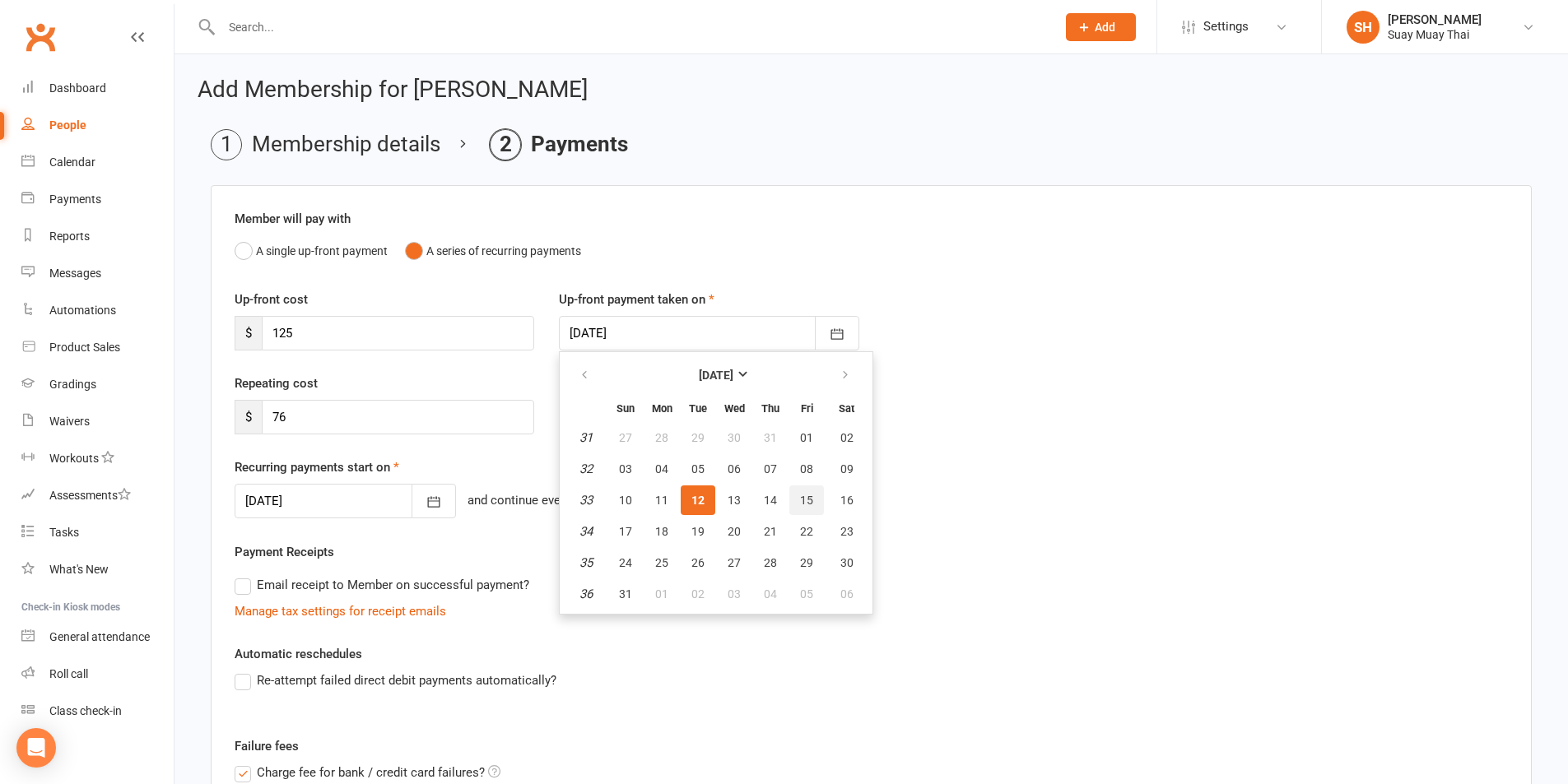
click at [815, 498] on button "15" at bounding box center [806, 500] width 34 height 30
type input "15 Aug 2025"
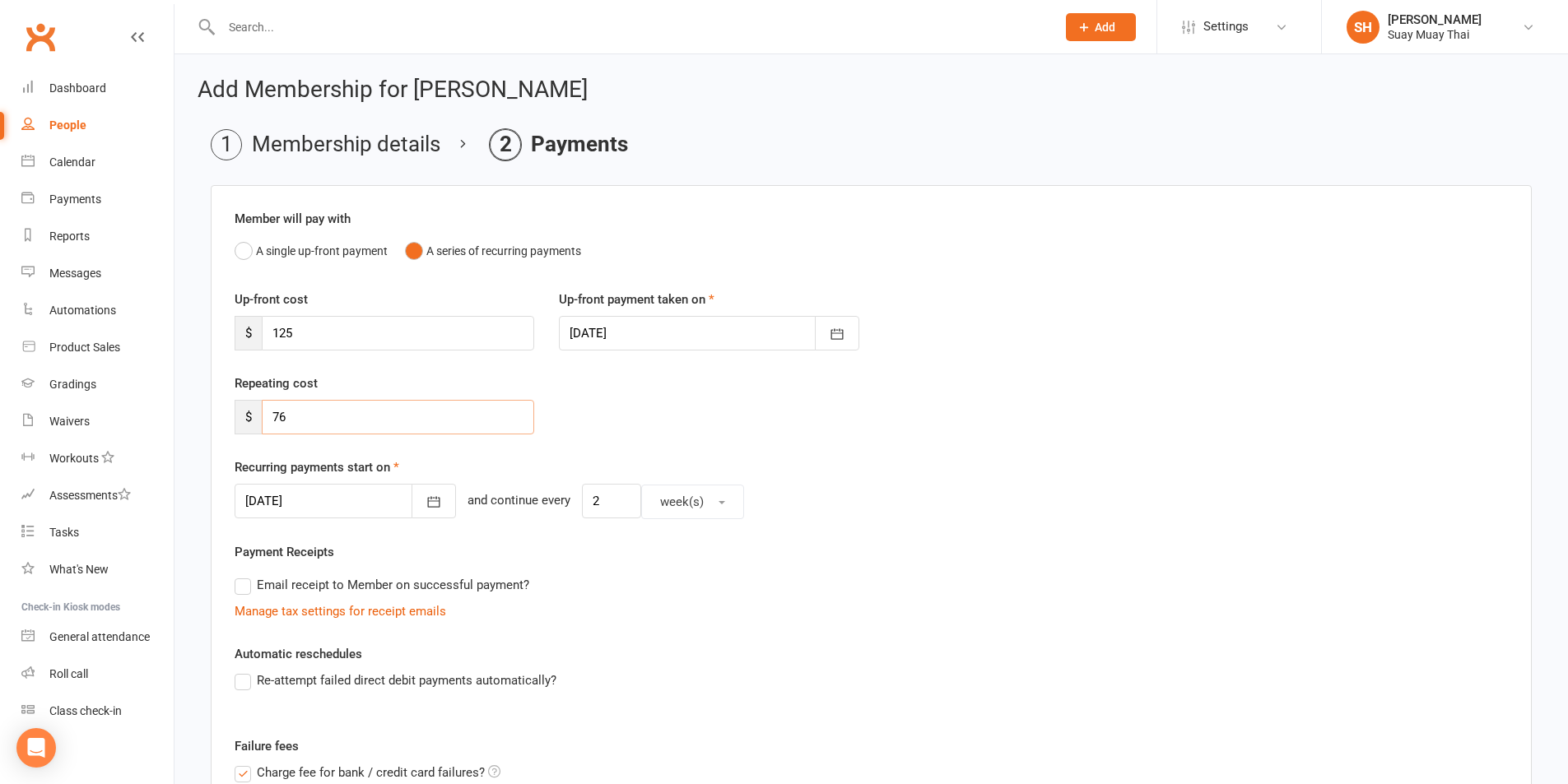
click at [403, 428] on input "76" at bounding box center [398, 417] width 272 height 34
click at [444, 503] on button "button" at bounding box center [434, 500] width 44 height 34
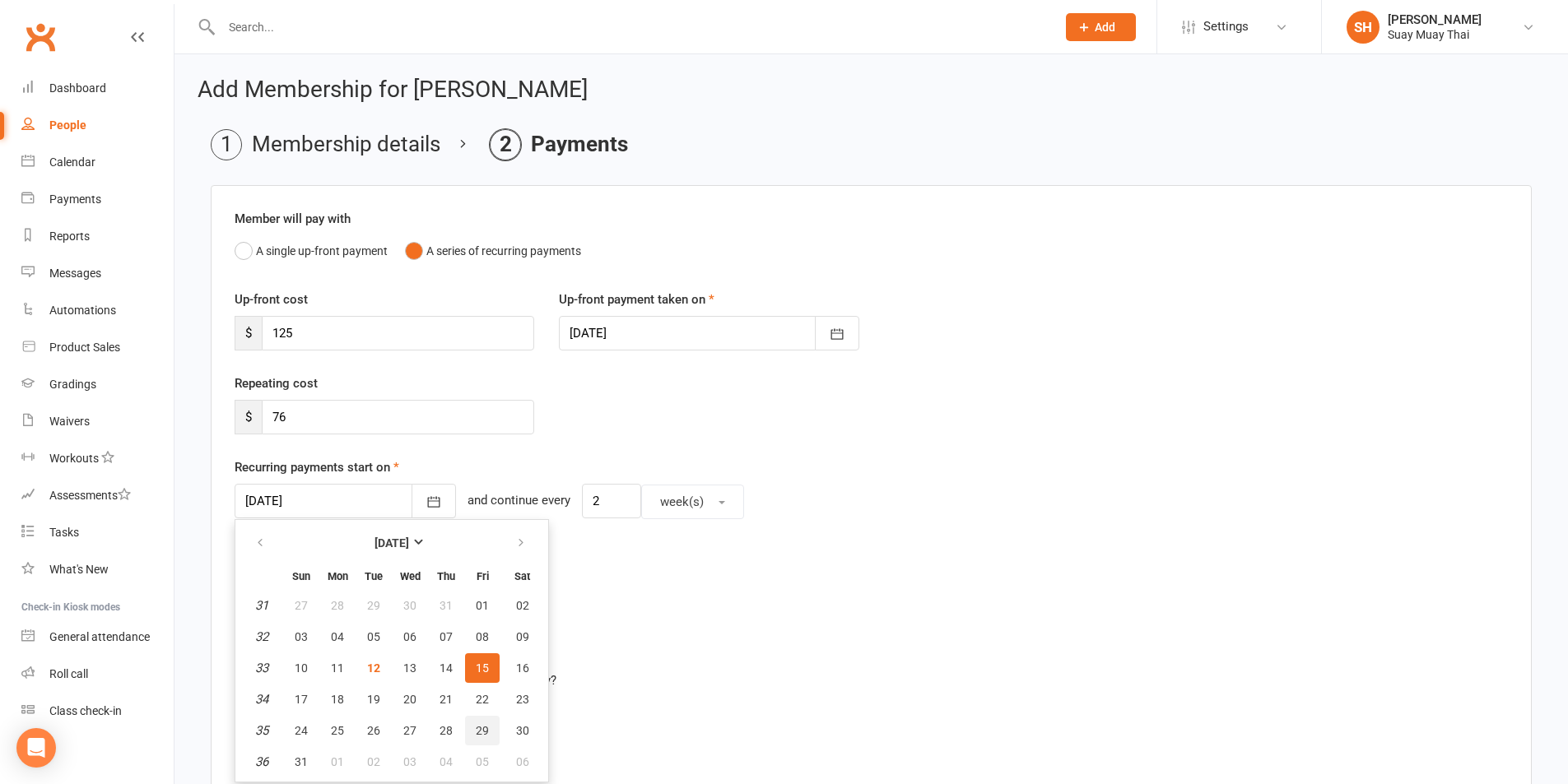
click at [481, 719] on button "29" at bounding box center [482, 731] width 34 height 30
type input "29 Aug 2025"
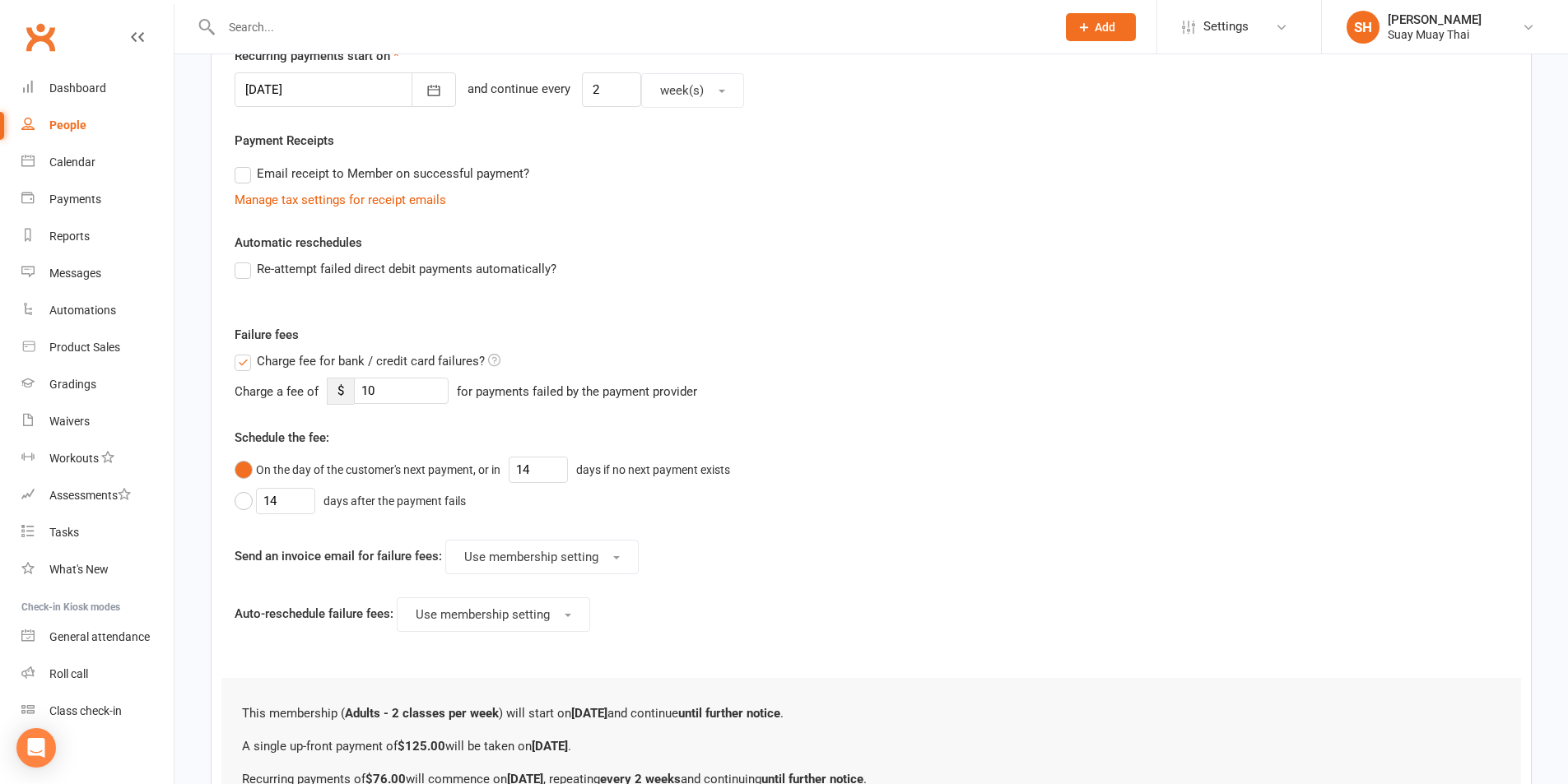
scroll to position [598, 0]
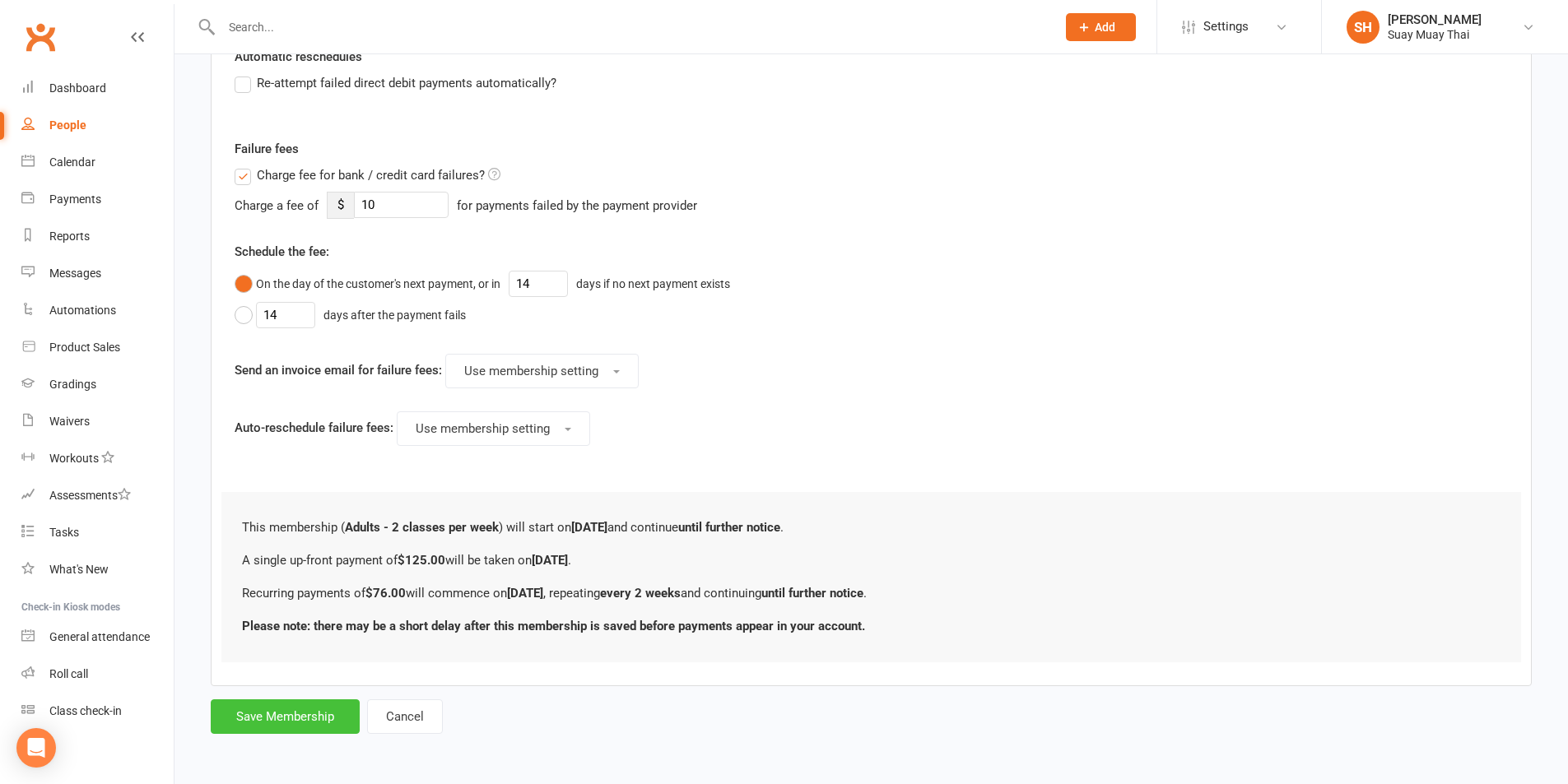
click at [275, 714] on button "Save Membership" at bounding box center [285, 716] width 149 height 34
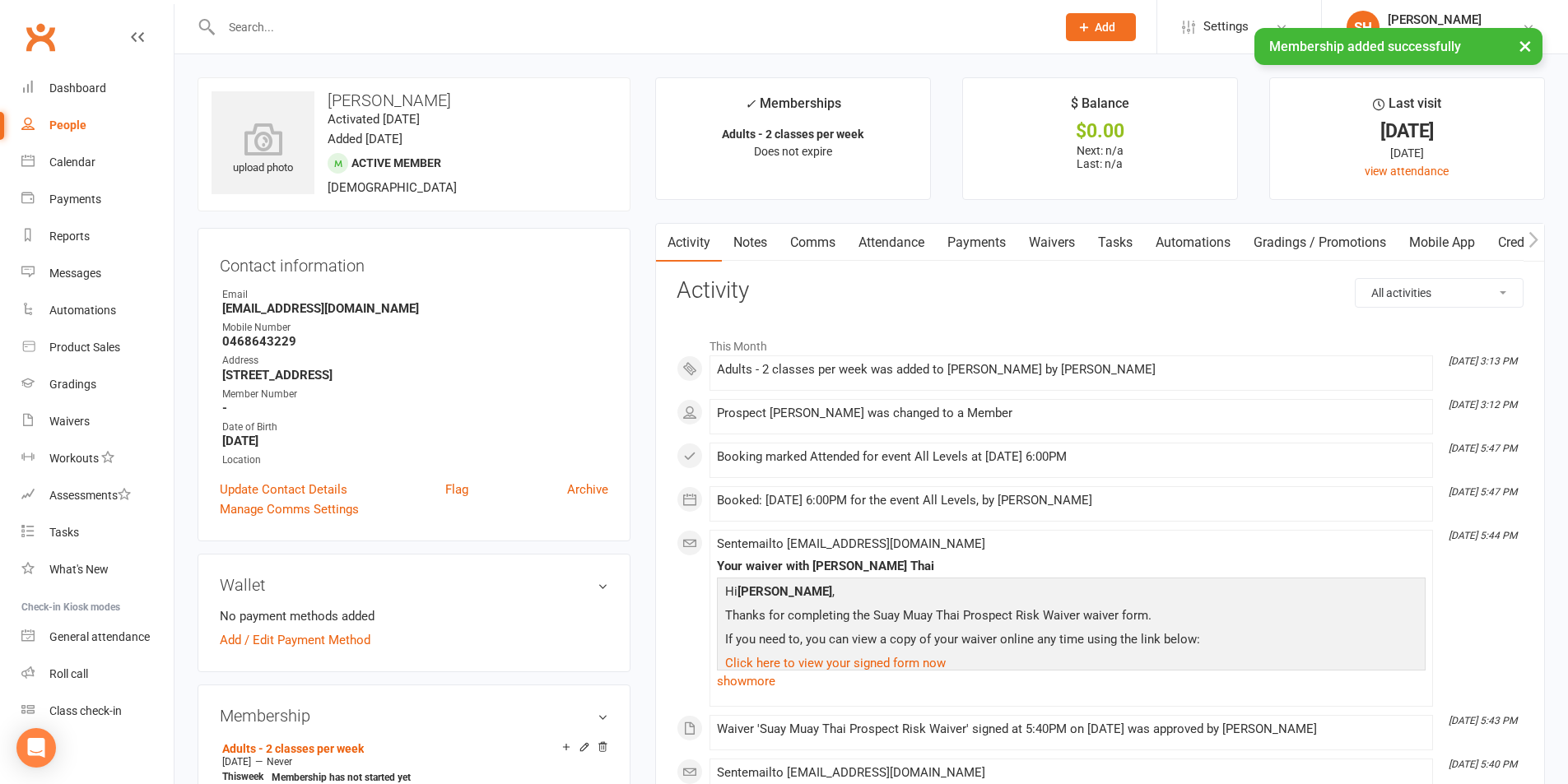
click at [1044, 239] on link "Waivers" at bounding box center [1051, 243] width 70 height 38
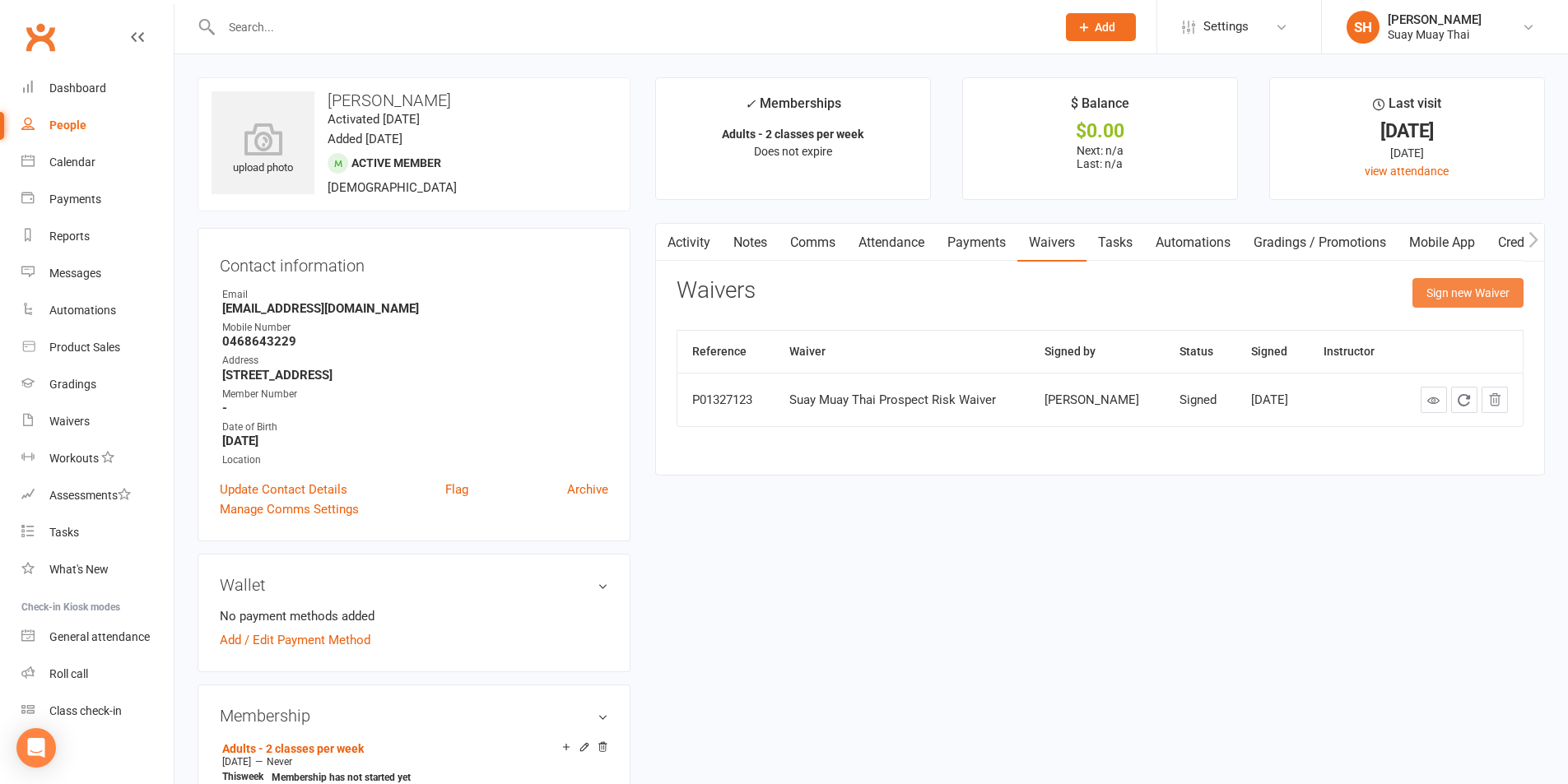
click at [1448, 291] on button "Sign new Waiver" at bounding box center [1468, 293] width 111 height 30
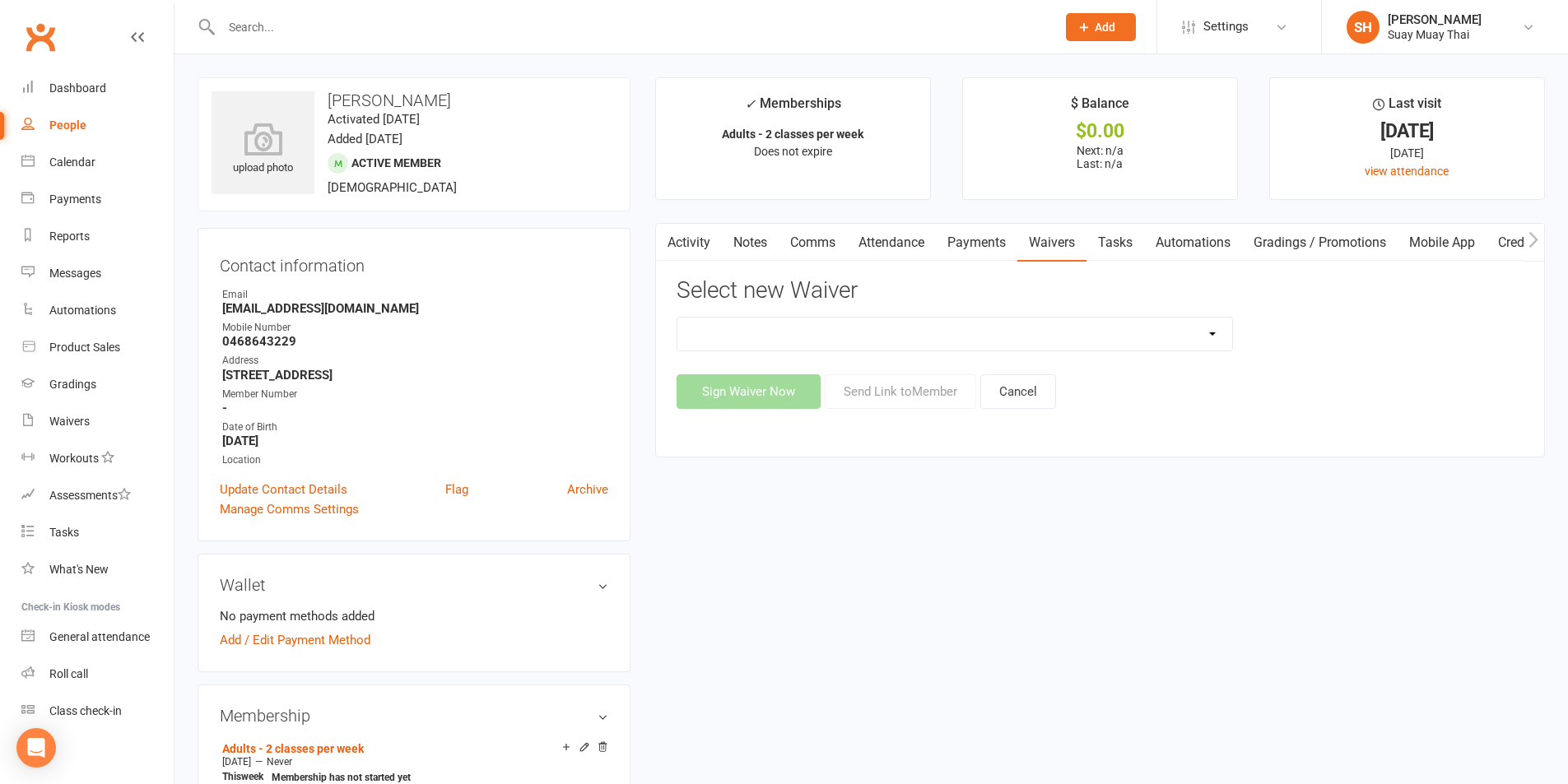
click at [855, 335] on select "New Member Risk Waiver Payment Authority Waiver Suay Muay Thai Prospect Risk Wa…" at bounding box center [955, 335] width 554 height 33
select select "14249"
click at [677, 318] on select "New Member Risk Waiver Payment Authority Waiver Suay Muay Thai Prospect Risk Wa…" at bounding box center [955, 335] width 554 height 33
click at [943, 394] on button "Send Link to Member" at bounding box center [900, 391] width 151 height 34
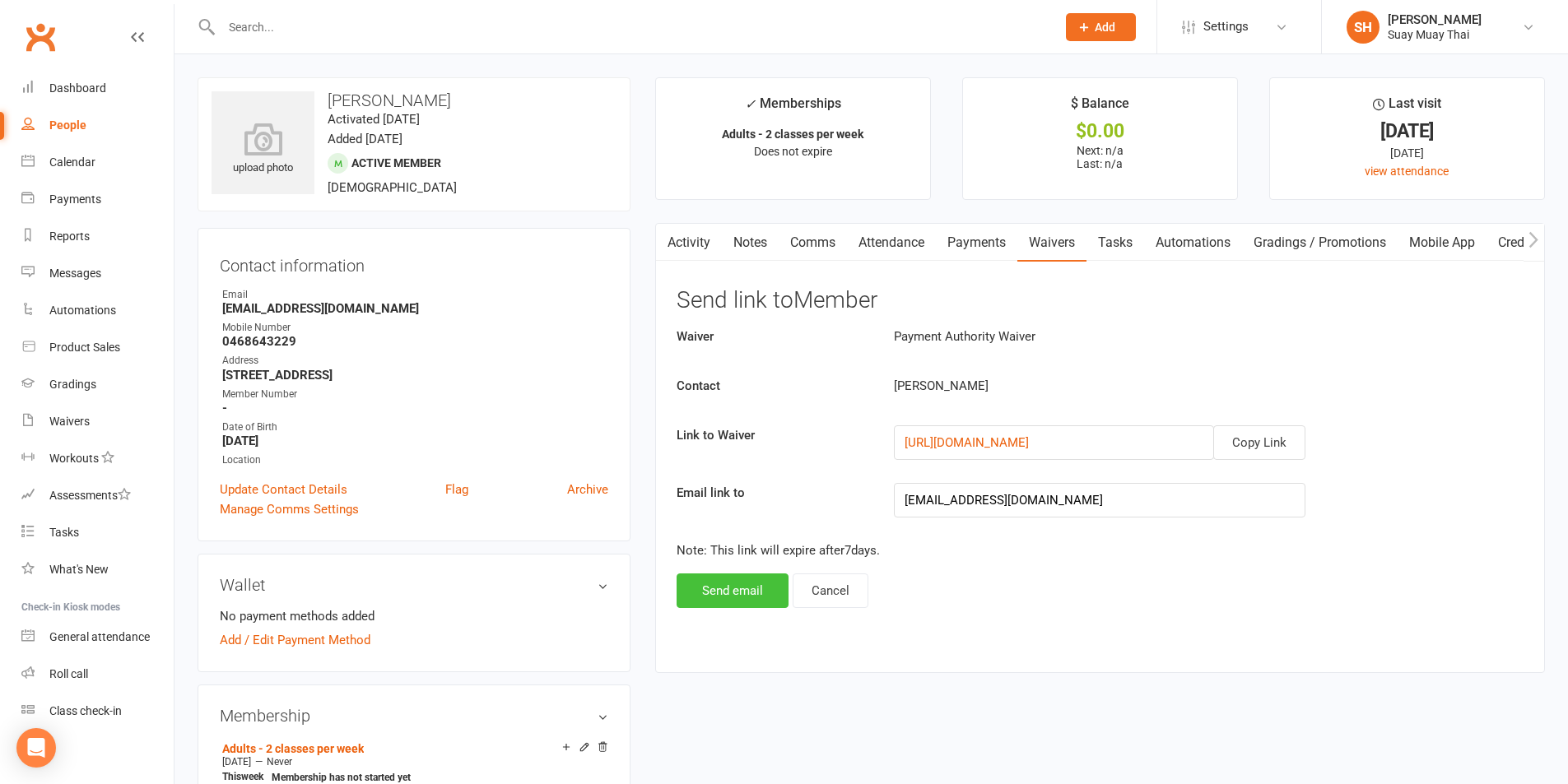
click at [711, 593] on button "Send email" at bounding box center [732, 590] width 112 height 34
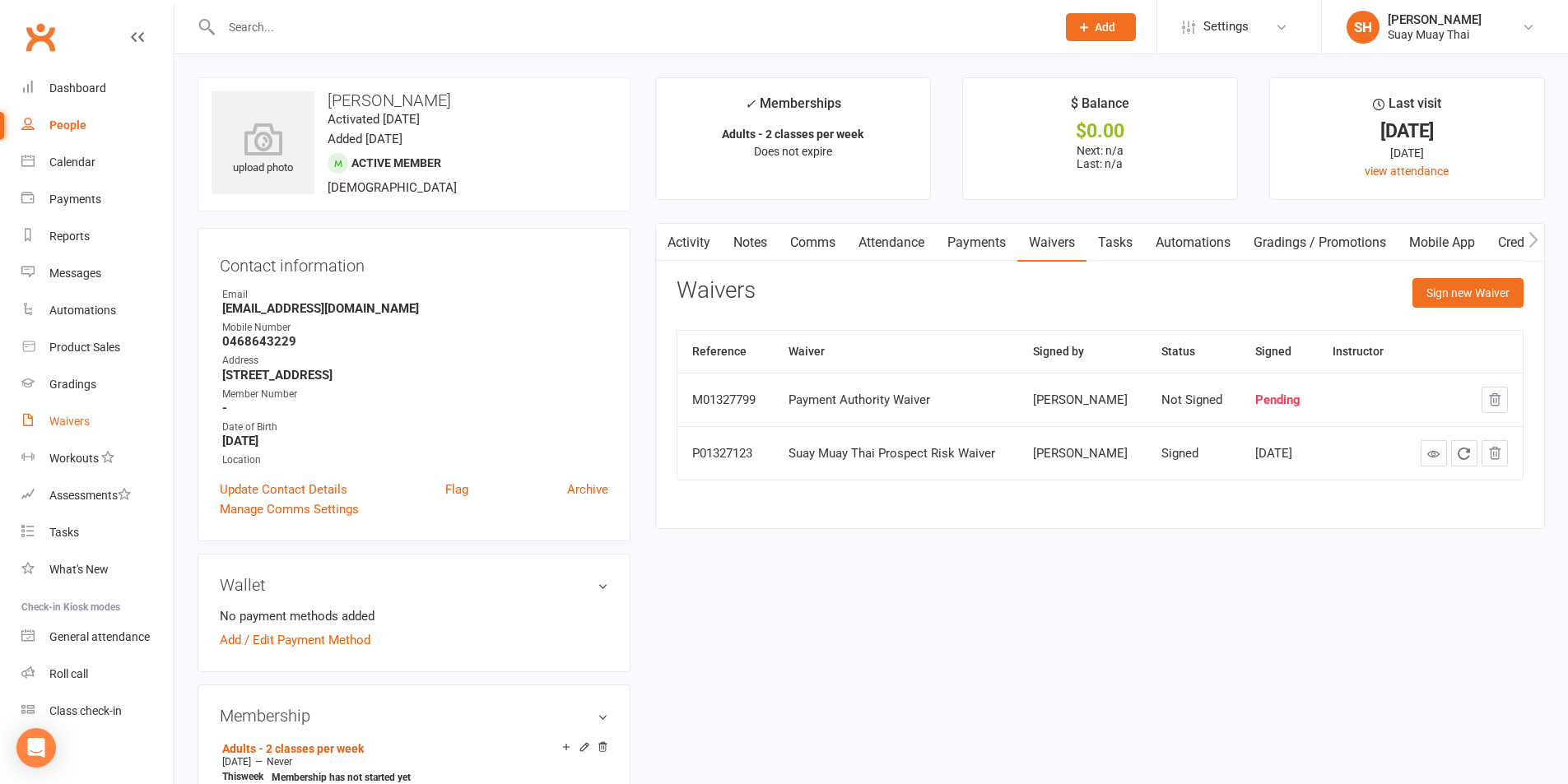
click at [56, 408] on link "Waivers" at bounding box center [97, 422] width 152 height 37
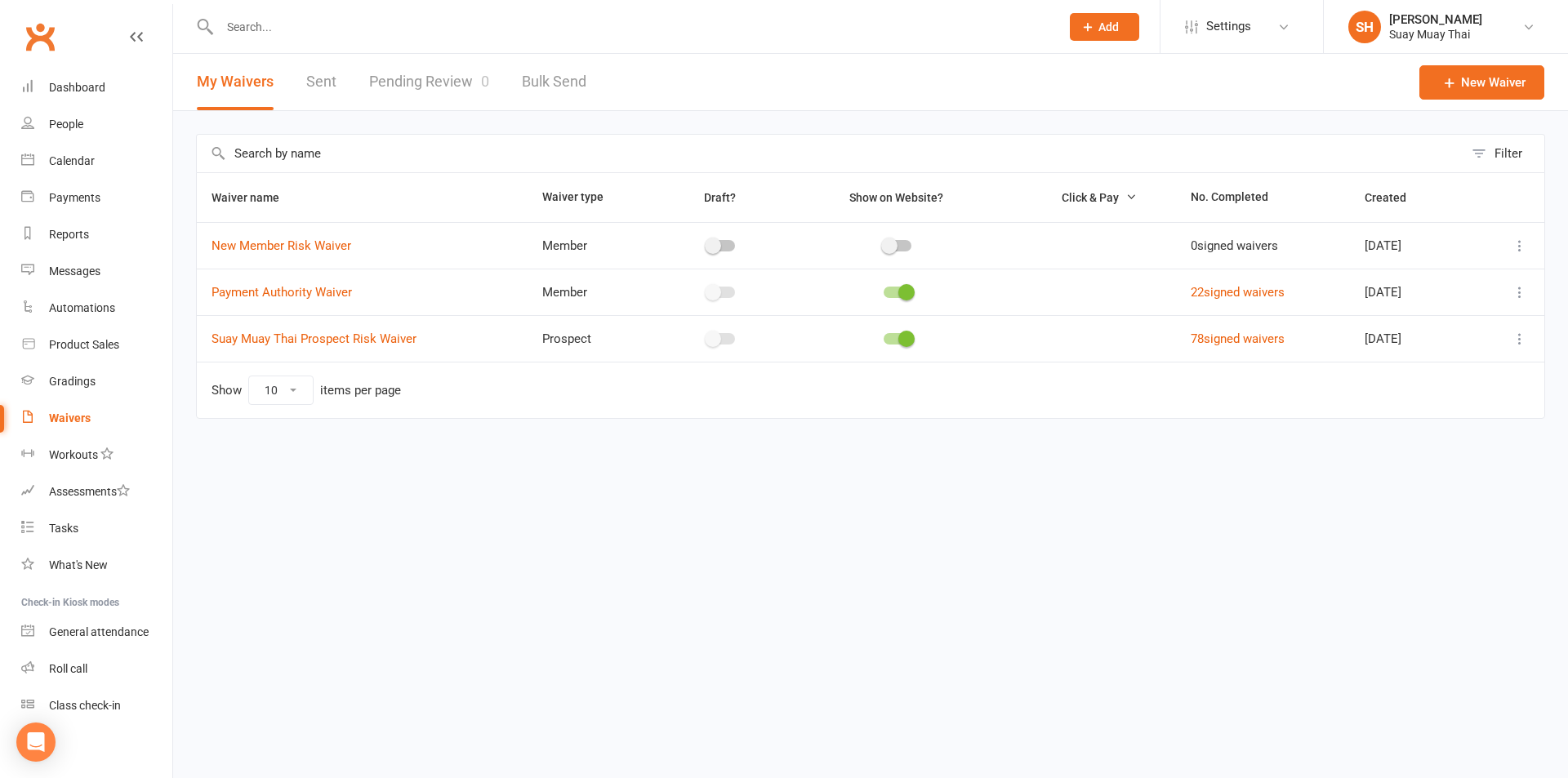
click at [324, 76] on link "Sent" at bounding box center [321, 82] width 30 height 56
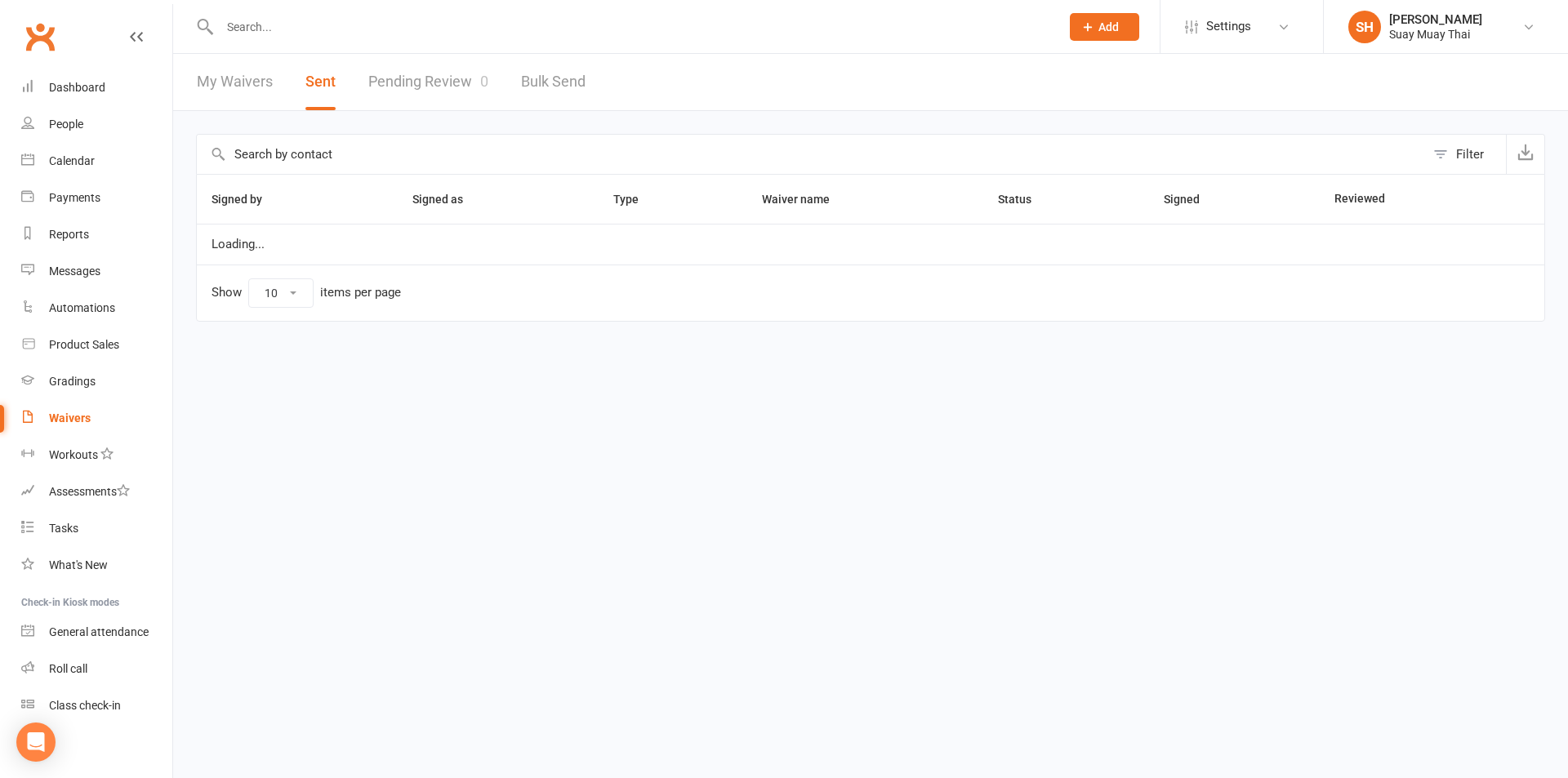
select select "100"
